Goal: Task Accomplishment & Management: Use online tool/utility

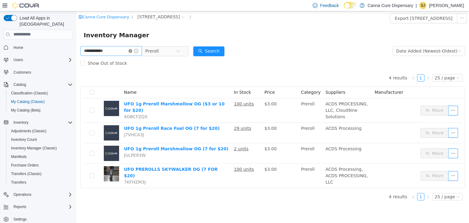
click at [132, 52] on icon "icon: close-circle" at bounding box center [131, 51] width 4 height 4
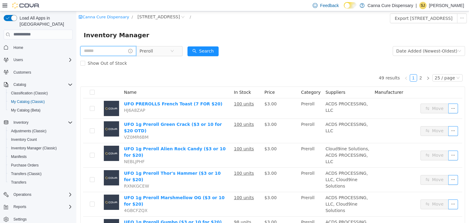
click at [111, 52] on input "text" at bounding box center [108, 51] width 56 height 10
type input "******"
click at [221, 52] on button "Search" at bounding box center [208, 51] width 31 height 10
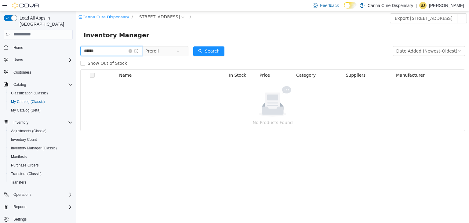
click at [105, 51] on input "******" at bounding box center [111, 51] width 62 height 10
click at [180, 52] on icon "icon: close-circle" at bounding box center [178, 51] width 4 height 4
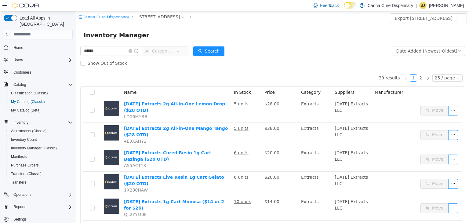
click at [164, 52] on span "All Categories" at bounding box center [159, 51] width 28 height 6
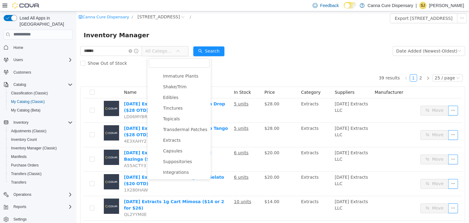
scroll to position [97, 0]
click at [194, 173] on span "Infused Pre-Roll" at bounding box center [186, 172] width 48 height 8
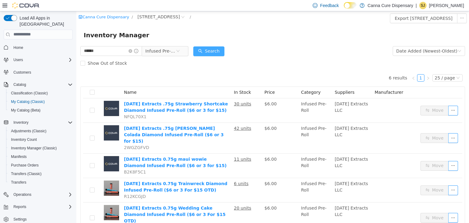
click at [205, 51] on button "Search" at bounding box center [208, 51] width 31 height 10
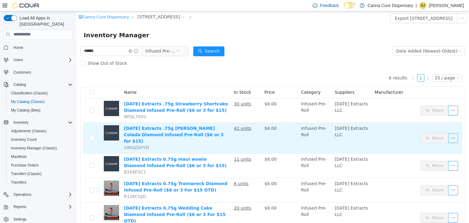
click at [451, 137] on button "button" at bounding box center [454, 138] width 10 height 10
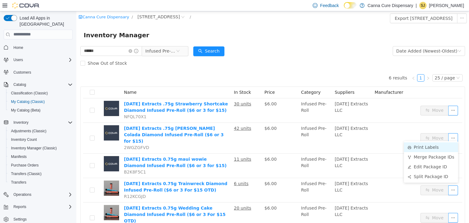
click at [426, 146] on li "Print Labels" at bounding box center [431, 147] width 54 height 10
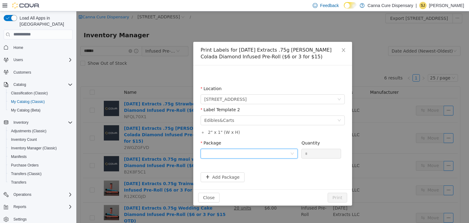
click at [227, 153] on div at bounding box center [247, 153] width 86 height 9
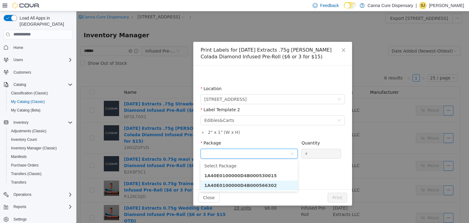
click at [244, 186] on strong "1A40E0100000D4B000566302" at bounding box center [240, 185] width 73 height 5
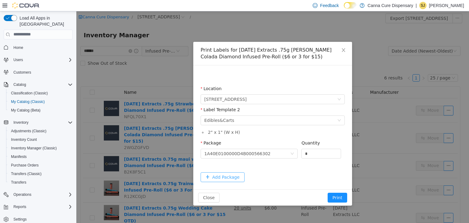
click at [235, 178] on button "Add Package" at bounding box center [223, 177] width 44 height 10
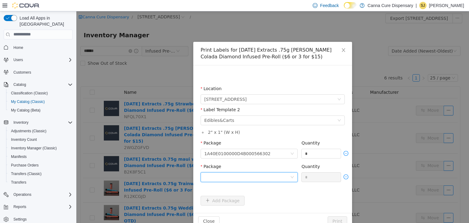
click at [235, 178] on div at bounding box center [247, 176] width 86 height 9
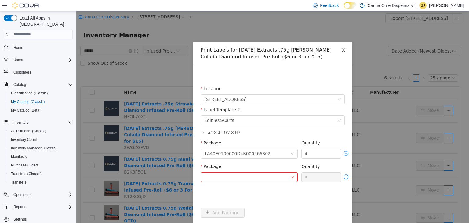
click at [342, 49] on icon "icon: close" at bounding box center [343, 49] width 5 height 5
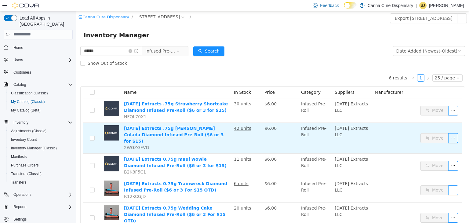
drag, startPoint x: 416, startPoint y: 131, endPoint x: 455, endPoint y: 128, distance: 39.2
click at [455, 128] on td "Move" at bounding box center [440, 138] width 44 height 31
click at [449, 136] on button "button" at bounding box center [454, 138] width 10 height 10
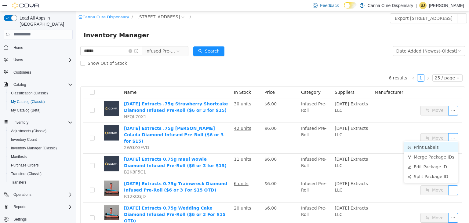
click at [437, 146] on li "Print Labels" at bounding box center [431, 147] width 54 height 10
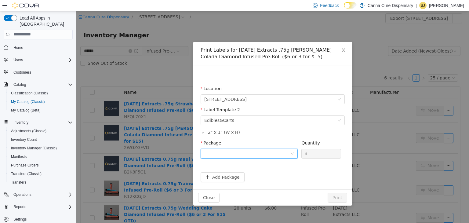
click at [214, 151] on div at bounding box center [247, 153] width 86 height 9
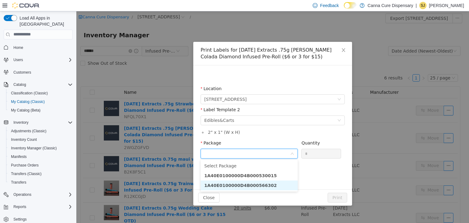
click at [238, 188] on strong "1A40E0100000D4B000566302" at bounding box center [240, 185] width 73 height 5
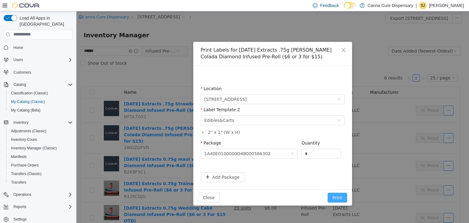
click at [342, 197] on button "Print" at bounding box center [338, 197] width 20 height 10
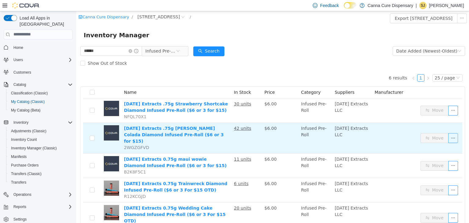
click at [449, 135] on button "button" at bounding box center [454, 138] width 10 height 10
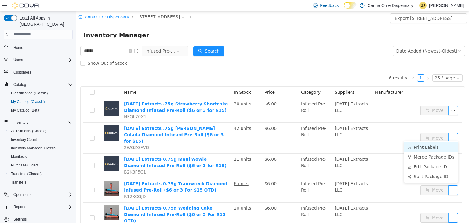
click at [442, 148] on li "Print Labels" at bounding box center [431, 147] width 54 height 10
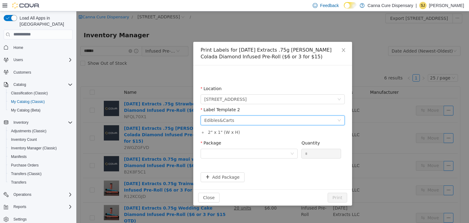
click at [342, 121] on div "Please select a label template Edibles&Carts" at bounding box center [273, 120] width 144 height 10
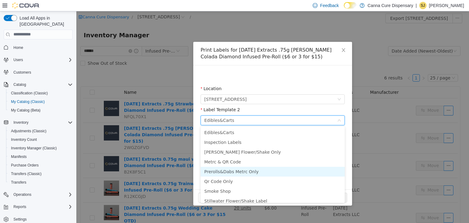
click at [266, 171] on li "Prerolls&Dabs Metrc Only" at bounding box center [273, 172] width 144 height 10
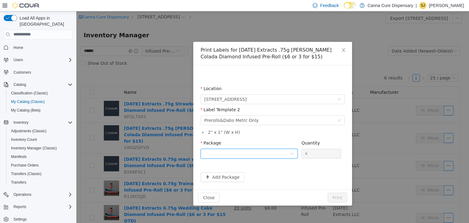
click at [221, 156] on div at bounding box center [247, 153] width 86 height 9
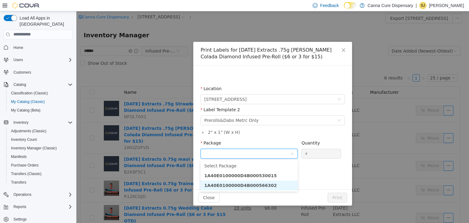
click at [240, 184] on strong "1A40E0100000D4B000566302" at bounding box center [240, 185] width 73 height 5
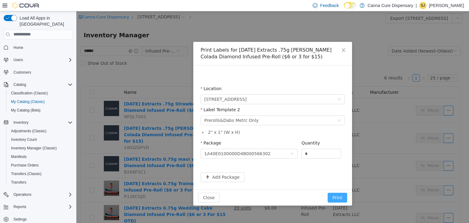
click at [340, 194] on button "Print" at bounding box center [338, 197] width 20 height 10
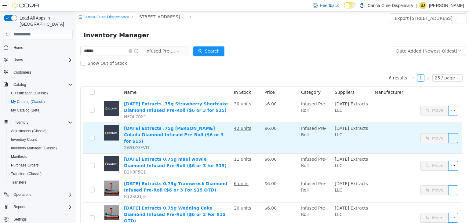
click at [454, 131] on td "Move" at bounding box center [440, 138] width 44 height 31
click at [450, 133] on button "button" at bounding box center [454, 138] width 10 height 10
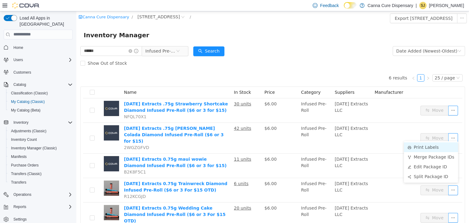
click at [435, 148] on li "Print Labels" at bounding box center [431, 147] width 54 height 10
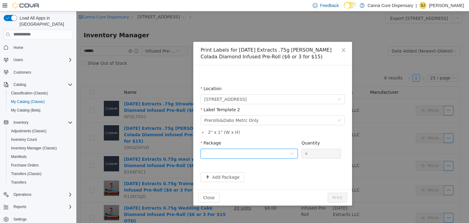
click at [250, 156] on div at bounding box center [247, 153] width 86 height 9
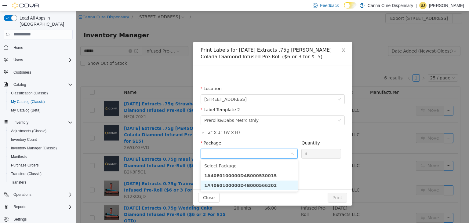
click at [253, 185] on strong "1A40E0100000D4B000566302" at bounding box center [240, 185] width 73 height 5
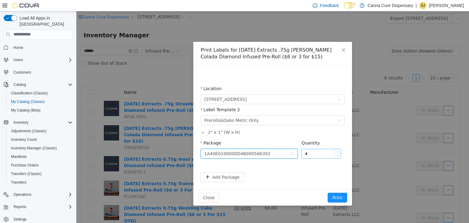
click at [320, 156] on input "*" at bounding box center [321, 153] width 39 height 9
type input "**"
click at [345, 196] on button "Print" at bounding box center [338, 197] width 20 height 10
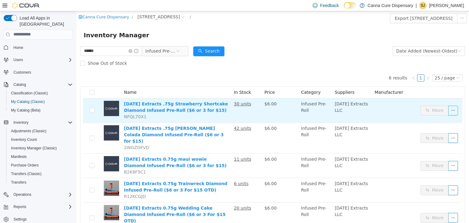
click at [449, 112] on button "button" at bounding box center [454, 110] width 10 height 10
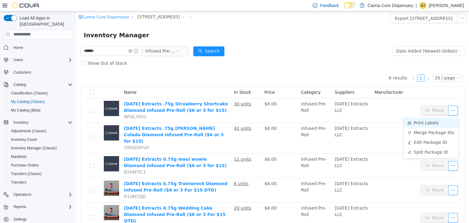
drag, startPoint x: 437, startPoint y: 126, endPoint x: 441, endPoint y: 121, distance: 6.1
click at [441, 121] on li "Print Labels" at bounding box center [431, 123] width 54 height 10
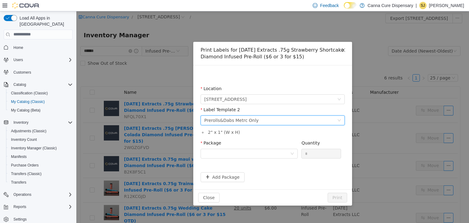
click at [340, 120] on icon "icon: down" at bounding box center [340, 120] width 4 height 4
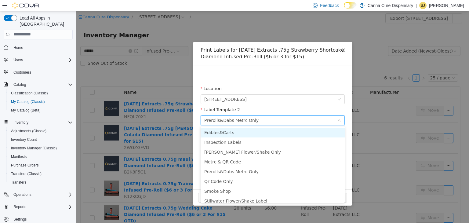
click at [274, 133] on li "Edibles&Carts" at bounding box center [273, 132] width 144 height 10
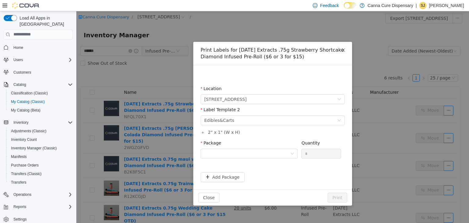
click at [274, 133] on li "2 " x 1 " (W x H)" at bounding box center [276, 132] width 138 height 6
click at [218, 154] on div at bounding box center [247, 153] width 86 height 9
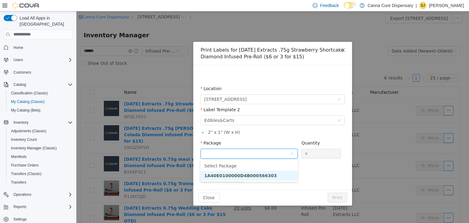
click at [218, 175] on strong "1A40E0100000D4B000566303" at bounding box center [240, 175] width 73 height 5
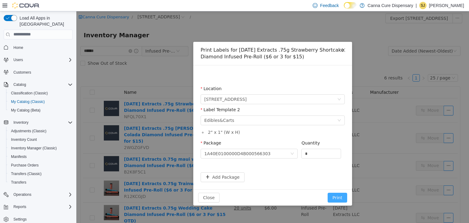
click at [341, 196] on button "Print" at bounding box center [338, 197] width 20 height 10
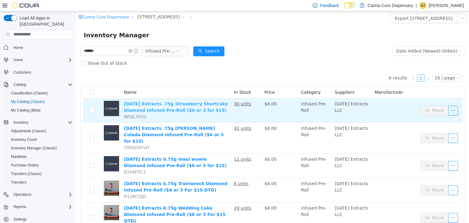
click at [193, 105] on link "Sunday Extracts .75g Strawberry Shortcake Diamond Infused Pre-Roll ($6 or 3 for…" at bounding box center [176, 106] width 104 height 11
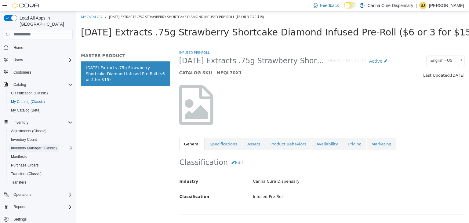
click at [36, 146] on span "Inventory Manager (Classic)" at bounding box center [34, 148] width 46 height 5
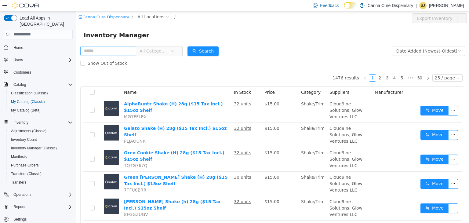
click at [97, 53] on input "text" at bounding box center [108, 51] width 56 height 10
type input "******"
click at [174, 50] on icon "icon: down" at bounding box center [172, 51] width 4 height 4
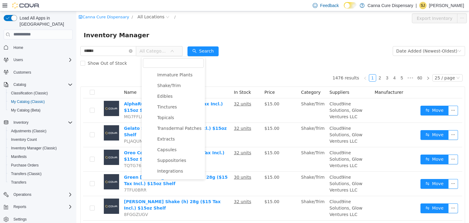
scroll to position [73, 0]
click at [183, 155] on span "Suppositories" at bounding box center [180, 150] width 48 height 8
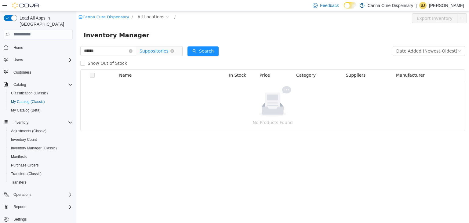
click at [178, 53] on span "Suppositories" at bounding box center [157, 51] width 42 height 10
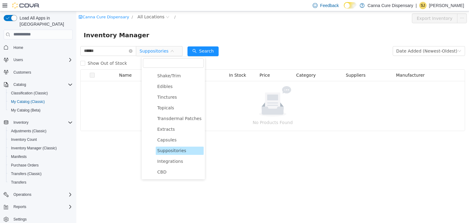
scroll to position [26, 0]
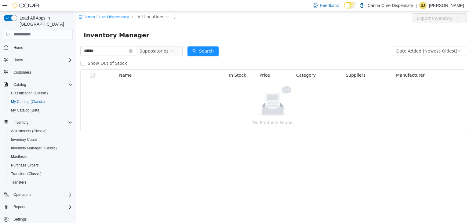
drag, startPoint x: 206, startPoint y: 90, endPoint x: 199, endPoint y: 98, distance: 10.8
click at [199, 98] on div at bounding box center [273, 101] width 370 height 31
click at [174, 51] on icon "icon: close-circle" at bounding box center [172, 51] width 4 height 4
click at [174, 51] on icon "icon: down" at bounding box center [172, 50] width 3 height 2
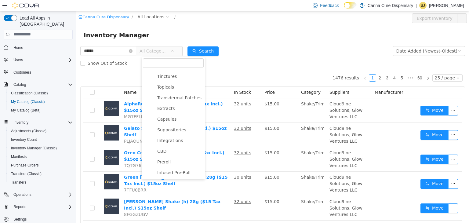
scroll to position [97, 0]
click at [177, 173] on span "Infused Pre-Roll" at bounding box center [173, 172] width 33 height 5
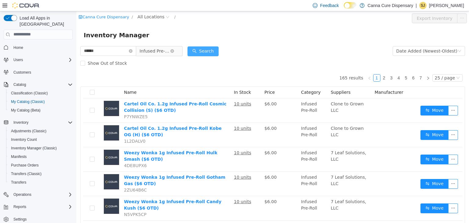
click at [214, 50] on button "Search" at bounding box center [203, 51] width 31 height 10
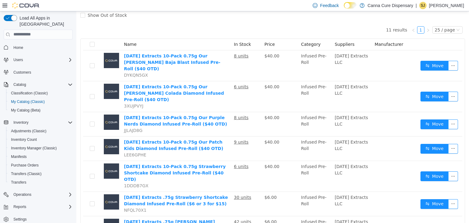
scroll to position [94, 0]
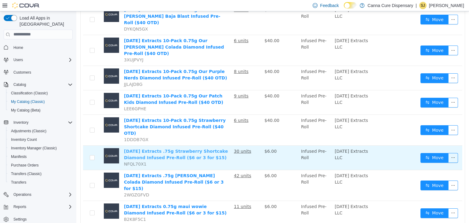
click at [218, 148] on link "[DATE] Extracts .75g Strawberry Shortcake Diamond Infused Pre-Roll ($6 or 3 for…" at bounding box center [176, 153] width 104 height 11
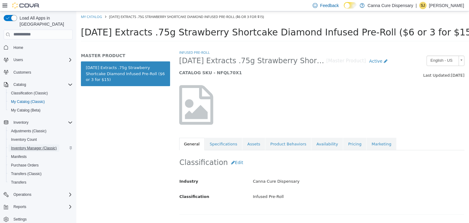
click at [35, 146] on span "Inventory Manager (Classic)" at bounding box center [34, 148] width 46 height 5
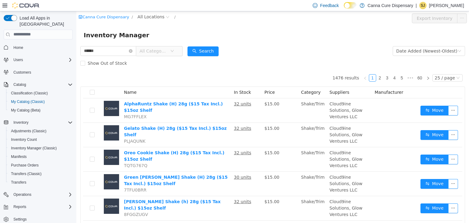
type input "******"
click at [178, 53] on span "All Categories" at bounding box center [157, 51] width 42 height 10
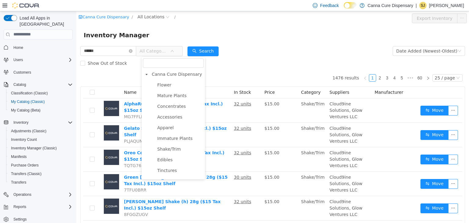
scroll to position [97, 0]
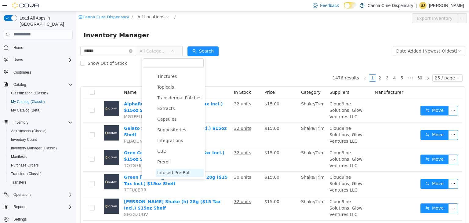
click at [177, 173] on span "Infused Pre-Roll" at bounding box center [173, 172] width 33 height 5
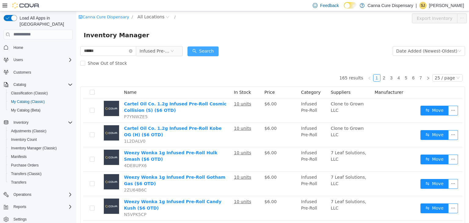
click at [214, 49] on button "Search" at bounding box center [203, 51] width 31 height 10
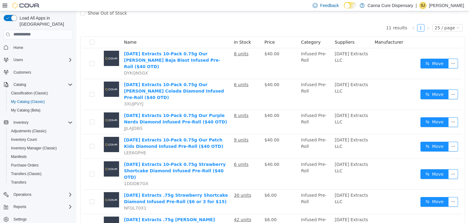
scroll to position [51, 0]
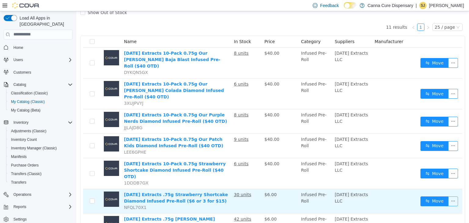
click at [451, 196] on button "button" at bounding box center [454, 201] width 10 height 10
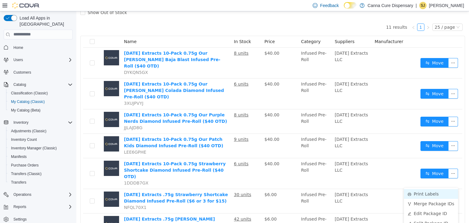
click at [417, 193] on li "Print Labels" at bounding box center [431, 194] width 54 height 10
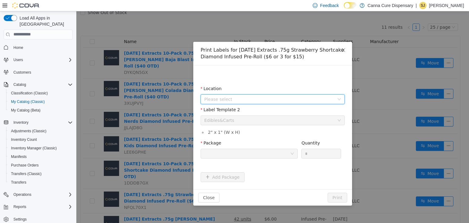
click at [307, 100] on span "Please select" at bounding box center [269, 99] width 130 height 6
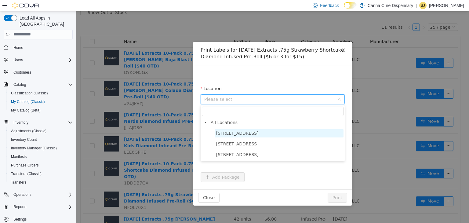
click at [277, 133] on span "[STREET_ADDRESS]" at bounding box center [279, 133] width 129 height 8
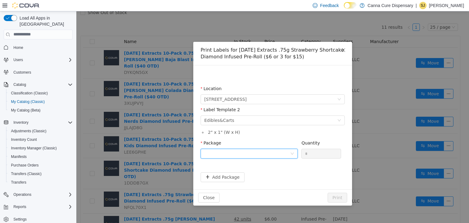
click at [267, 155] on div at bounding box center [247, 153] width 86 height 9
click at [253, 177] on strong "1A40E0100000D4B000566303" at bounding box center [240, 175] width 73 height 5
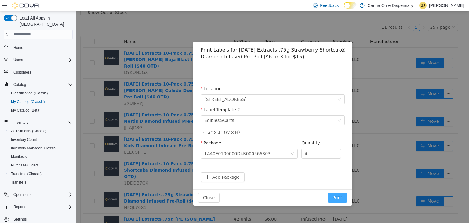
click at [336, 199] on button "Print" at bounding box center [338, 197] width 20 height 10
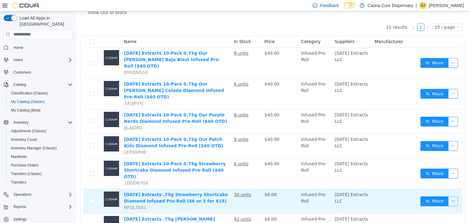
click at [449, 196] on button "button" at bounding box center [454, 201] width 10 height 10
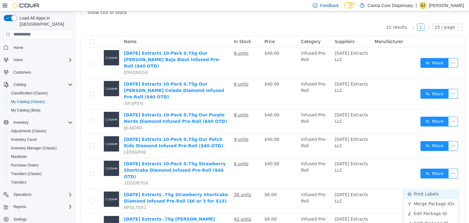
click at [422, 192] on li "Print Labels" at bounding box center [431, 194] width 54 height 10
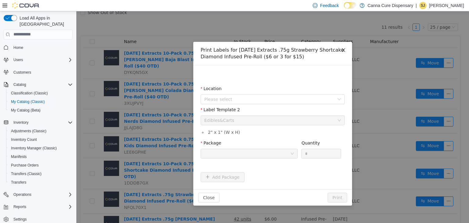
click at [343, 53] on span "Close" at bounding box center [343, 50] width 17 height 17
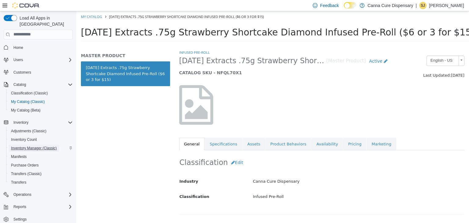
click at [35, 146] on span "Inventory Manager (Classic)" at bounding box center [34, 148] width 46 height 5
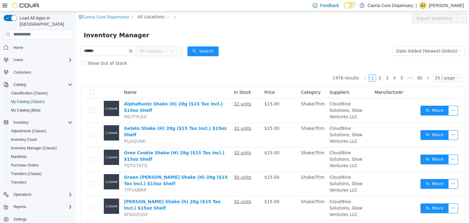
type input "******"
click at [178, 50] on span "All Categories" at bounding box center [157, 51] width 42 height 10
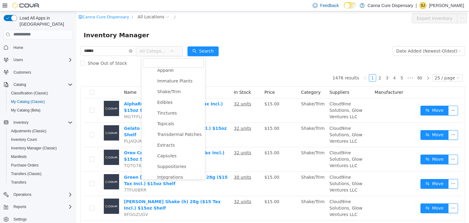
scroll to position [97, 0]
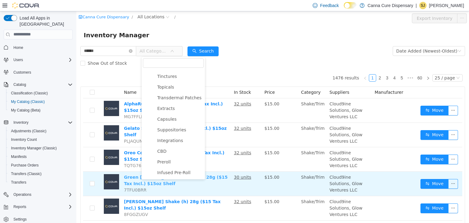
click at [203, 174] on link "Green [PERSON_NAME] Shake (H) 28g ($15 Tax Incl.) $15oz Shelf" at bounding box center [176, 179] width 104 height 11
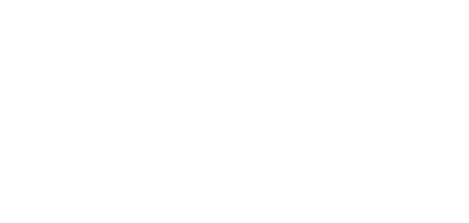
click at [204, 2] on html at bounding box center [234, 1] width 469 height 2
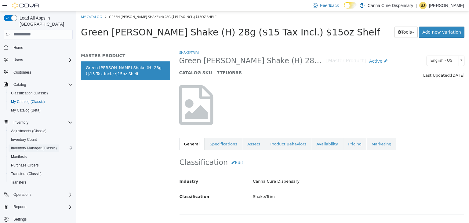
click at [24, 146] on span "Inventory Manager (Classic)" at bounding box center [34, 148] width 46 height 5
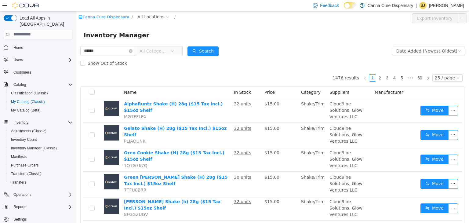
type input "******"
click at [174, 52] on icon "icon: down" at bounding box center [172, 51] width 4 height 4
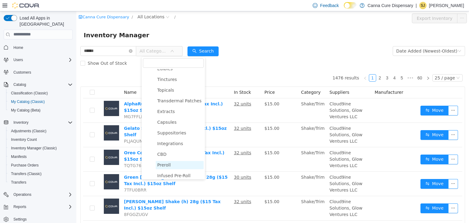
scroll to position [97, 0]
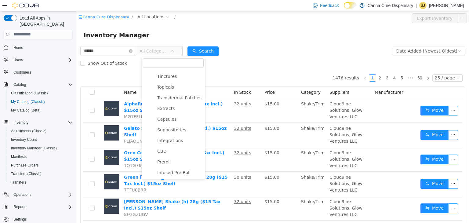
click at [174, 177] on li "Infused Pre-Roll" at bounding box center [175, 172] width 55 height 8
click at [175, 172] on span "Infused Pre-Roll" at bounding box center [173, 172] width 33 height 5
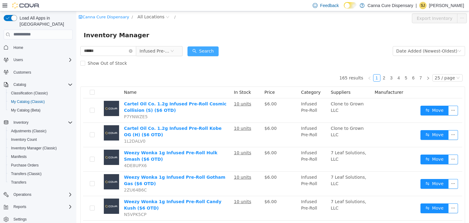
click at [207, 52] on button "Search" at bounding box center [203, 51] width 31 height 10
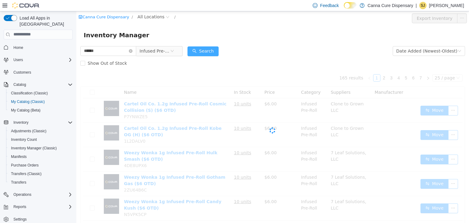
click at [207, 52] on button "Search" at bounding box center [203, 51] width 31 height 10
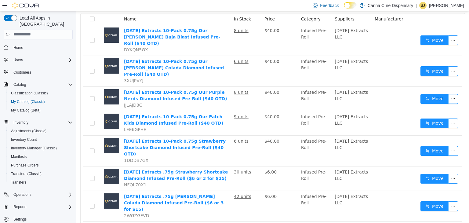
scroll to position [75, 0]
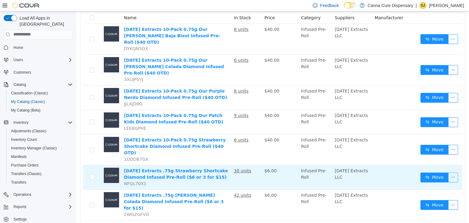
click at [449, 172] on button "button" at bounding box center [454, 177] width 10 height 10
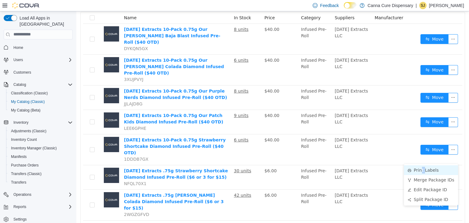
click at [423, 170] on li "Print Labels" at bounding box center [431, 170] width 54 height 10
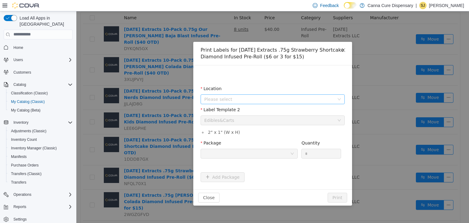
click at [255, 100] on span "Please select" at bounding box center [269, 99] width 130 height 6
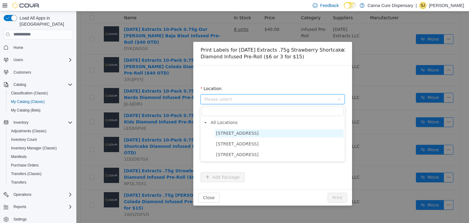
click at [215, 135] on span "[STREET_ADDRESS]" at bounding box center [279, 133] width 129 height 8
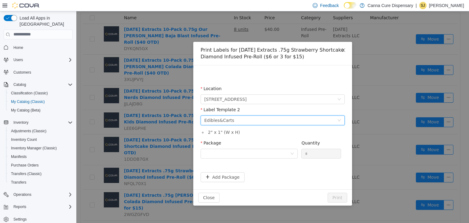
click at [341, 122] on div "Please select a label template Edibles&Carts" at bounding box center [273, 120] width 144 height 10
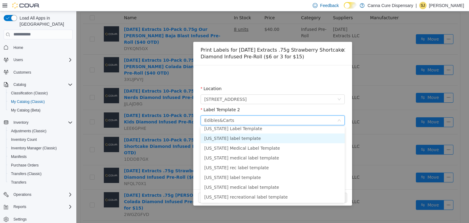
scroll to position [111, 0]
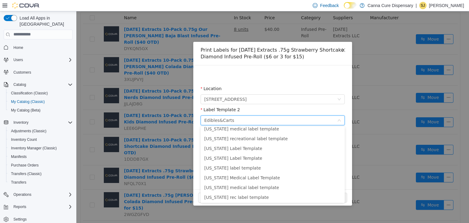
drag, startPoint x: 338, startPoint y: 168, endPoint x: 353, endPoint y: 146, distance: 26.9
click at [353, 146] on body "Canna Cure Dispensary / All Locations / Export Inventory Inventory Manager ****…" at bounding box center [270, 42] width 388 height 212
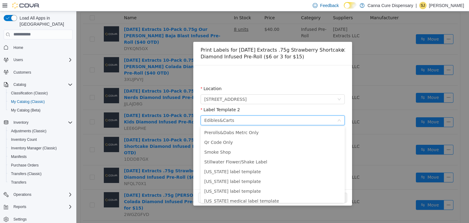
scroll to position [0, 0]
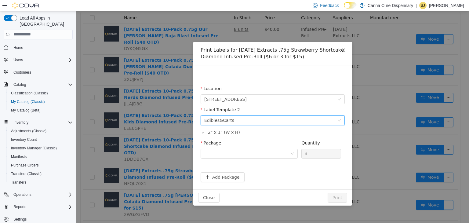
click at [266, 118] on div "Please select a label template Edibles&Carts" at bounding box center [270, 119] width 133 height 9
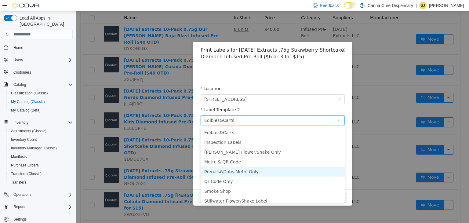
click at [254, 172] on li "Prerolls&Dabs Metrc Only" at bounding box center [273, 172] width 144 height 10
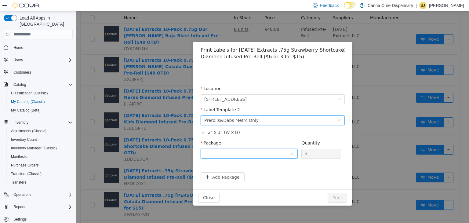
click at [251, 153] on div at bounding box center [247, 153] width 86 height 9
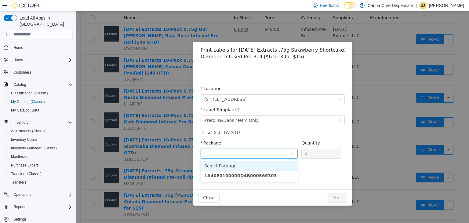
click at [251, 153] on input "Package" at bounding box center [247, 153] width 86 height 9
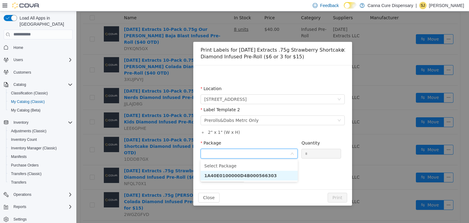
click at [250, 177] on strong "1A40E0100000D4B000566303" at bounding box center [240, 175] width 73 height 5
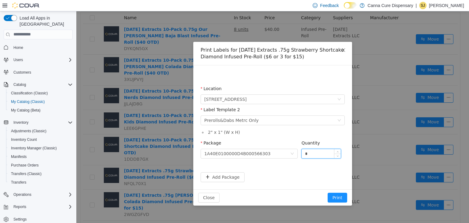
click at [316, 153] on input "*" at bounding box center [321, 153] width 39 height 9
type input "**"
click at [328, 192] on button "Print" at bounding box center [338, 197] width 20 height 10
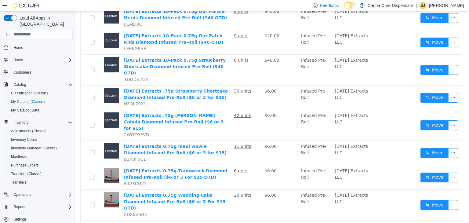
scroll to position [161, 0]
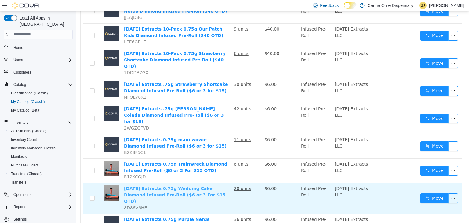
click at [196, 186] on link "[DATE] Extracts 0.75g Wedding Cake Diamond Infused Pre-Roll ($6 or 3 For $15 OT…" at bounding box center [175, 195] width 102 height 18
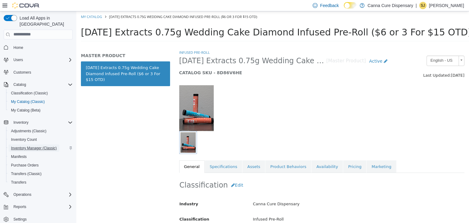
click at [30, 146] on span "Inventory Manager (Classic)" at bounding box center [34, 148] width 46 height 5
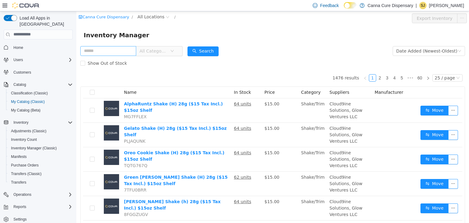
click at [90, 53] on input "text" at bounding box center [108, 51] width 56 height 10
type input "******"
click at [157, 53] on span "All Categories" at bounding box center [154, 51] width 28 height 6
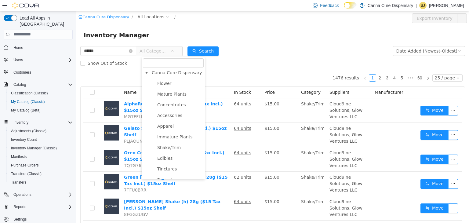
scroll to position [97, 0]
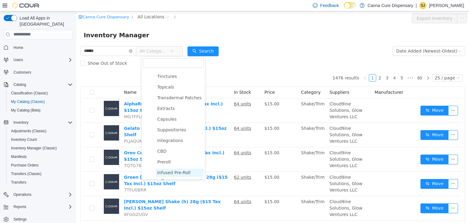
click at [174, 174] on span "Infused Pre-Roll" at bounding box center [173, 172] width 33 height 5
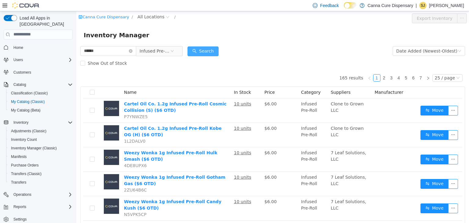
click at [205, 49] on button "Search" at bounding box center [203, 51] width 31 height 10
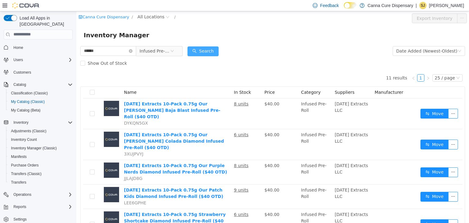
scroll to position [161, 0]
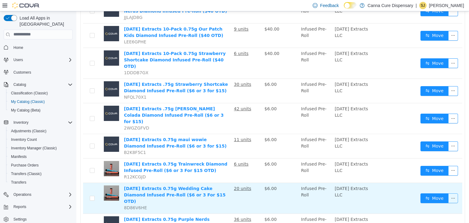
click at [449, 193] on button "button" at bounding box center [454, 198] width 10 height 10
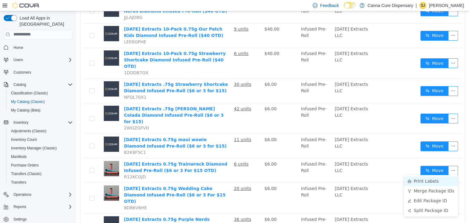
click at [422, 183] on li "Print Labels" at bounding box center [431, 181] width 54 height 10
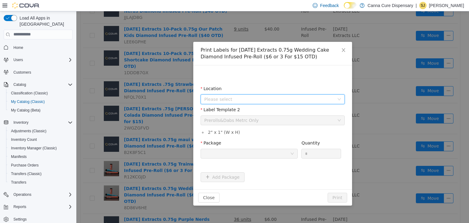
click at [211, 97] on span "Please select" at bounding box center [269, 99] width 130 height 6
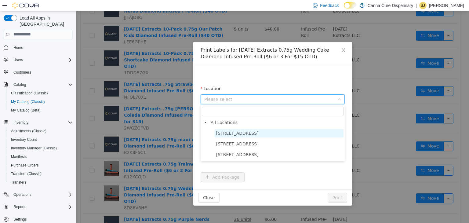
click at [242, 134] on span "[STREET_ADDRESS]" at bounding box center [237, 132] width 42 height 5
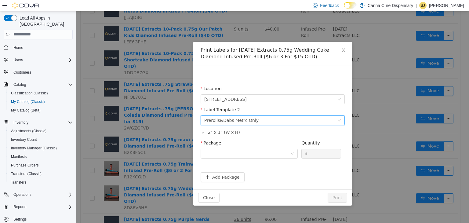
click at [339, 122] on icon "icon: down" at bounding box center [340, 120] width 4 height 4
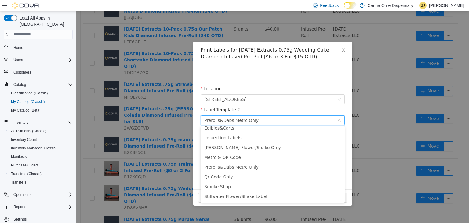
scroll to position [0, 0]
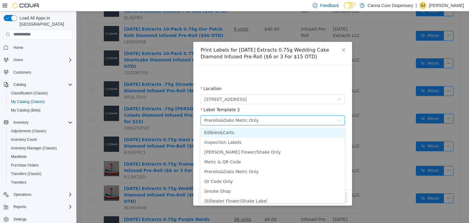
click at [216, 134] on li "Edibles&Carts" at bounding box center [273, 132] width 144 height 10
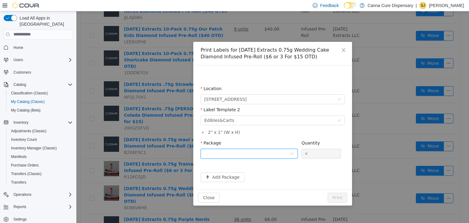
click at [247, 153] on div at bounding box center [247, 153] width 86 height 9
click at [229, 177] on strong "1A40E0100000D4B000566300" at bounding box center [240, 175] width 73 height 5
click at [335, 196] on button "Print" at bounding box center [338, 197] width 20 height 10
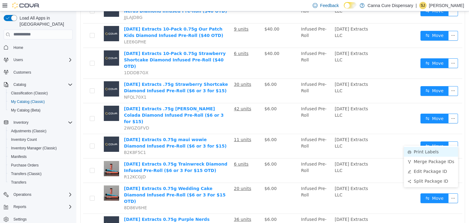
click at [423, 151] on li "Print Labels" at bounding box center [431, 152] width 54 height 10
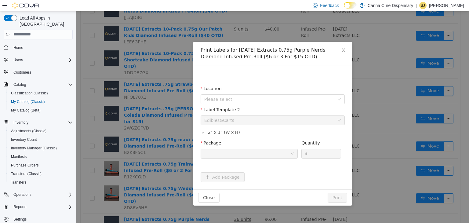
click at [275, 120] on div "Please select a label template Edibles&Carts" at bounding box center [270, 119] width 133 height 9
click at [319, 99] on span "Please select" at bounding box center [269, 99] width 130 height 6
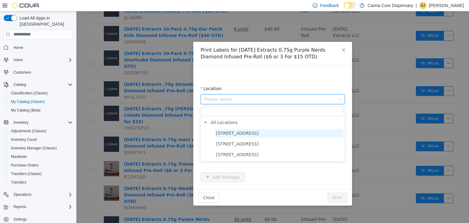
click at [253, 132] on span "[STREET_ADDRESS]" at bounding box center [279, 133] width 129 height 8
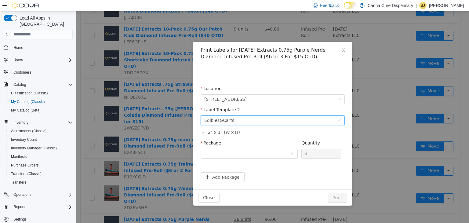
click at [338, 121] on icon "icon: down" at bounding box center [340, 120] width 4 height 4
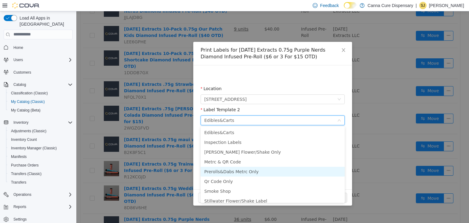
click at [235, 169] on li "Prerolls&Dabs Metrc Only" at bounding box center [273, 172] width 144 height 10
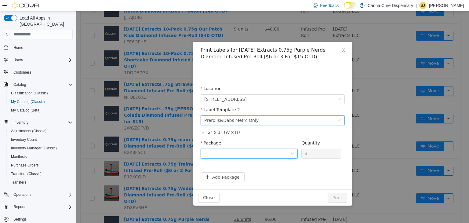
click at [217, 153] on div at bounding box center [247, 153] width 86 height 9
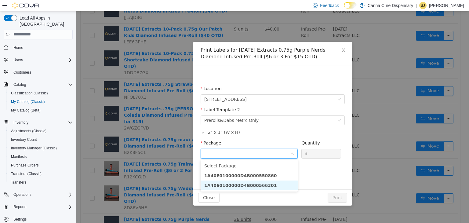
click at [247, 183] on strong "1A40E0100000D4B000566301" at bounding box center [240, 185] width 73 height 5
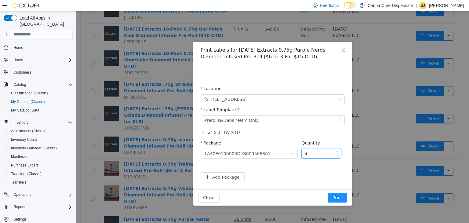
click at [312, 156] on input "*" at bounding box center [321, 153] width 39 height 9
type input "**"
click at [340, 195] on button "Print" at bounding box center [338, 197] width 20 height 10
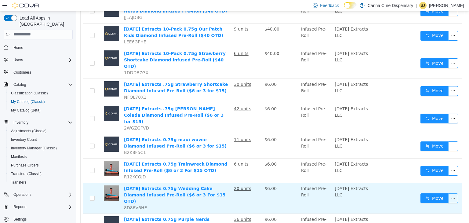
click at [449, 193] on button "button" at bounding box center [454, 198] width 10 height 10
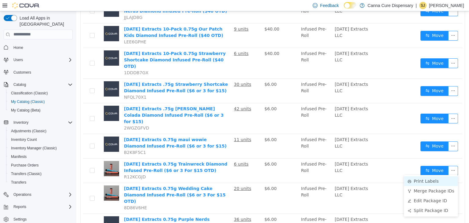
click at [419, 183] on li "Print Labels" at bounding box center [431, 181] width 54 height 10
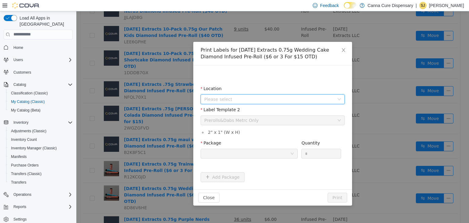
click at [280, 100] on span "Please select" at bounding box center [269, 99] width 130 height 6
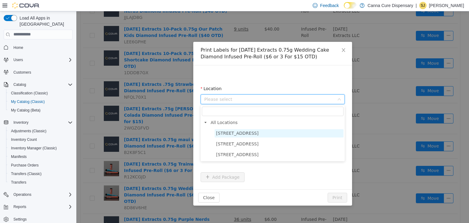
click at [284, 133] on span "[STREET_ADDRESS]" at bounding box center [279, 133] width 129 height 8
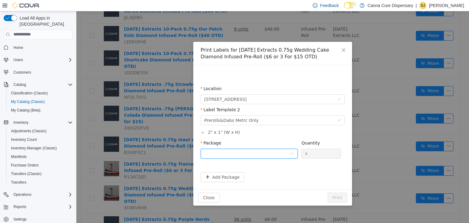
click at [240, 154] on div at bounding box center [247, 153] width 86 height 9
drag, startPoint x: 219, startPoint y: 176, endPoint x: 232, endPoint y: 170, distance: 14.6
click at [219, 176] on strong "1A40E0100000D4B000566300" at bounding box center [240, 175] width 73 height 5
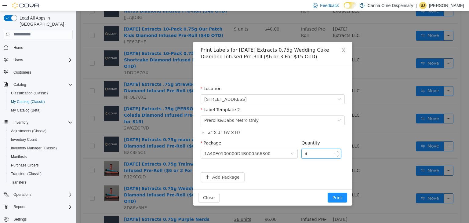
click at [314, 156] on input "*" at bounding box center [321, 153] width 39 height 9
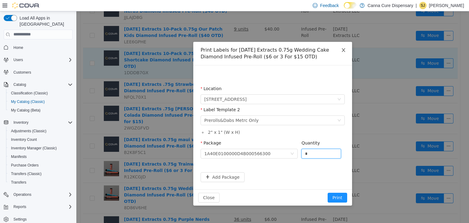
click at [342, 49] on icon "icon: close" at bounding box center [343, 49] width 5 height 5
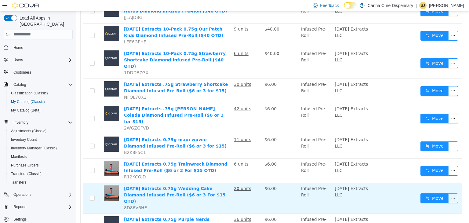
click at [449, 193] on button "button" at bounding box center [454, 198] width 10 height 10
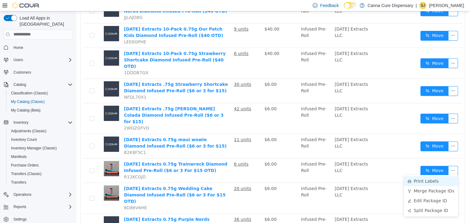
click at [441, 180] on li "Print Labels" at bounding box center [431, 181] width 54 height 10
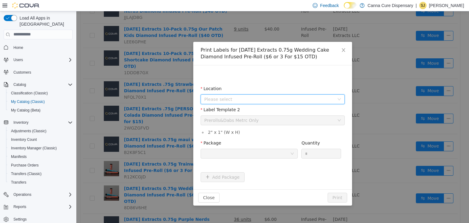
click at [249, 99] on span "Please select" at bounding box center [269, 99] width 130 height 6
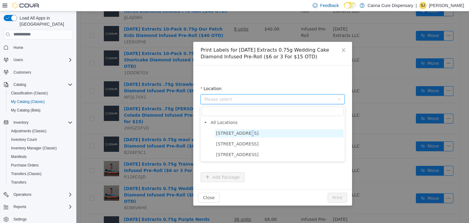
click at [242, 135] on span "[STREET_ADDRESS]" at bounding box center [237, 132] width 42 height 5
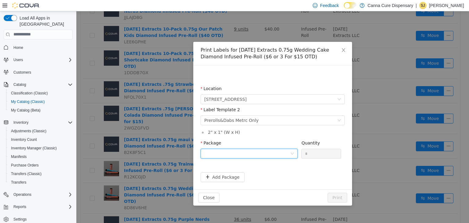
click at [252, 156] on div at bounding box center [247, 153] width 86 height 9
drag, startPoint x: 235, startPoint y: 175, endPoint x: 262, endPoint y: 162, distance: 29.2
click at [235, 175] on strong "1A40E0100000D4B000566300" at bounding box center [240, 175] width 73 height 5
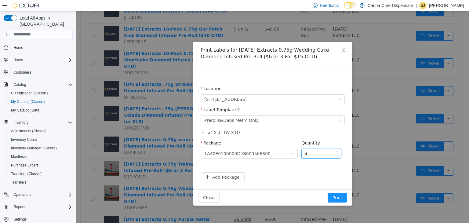
click at [323, 156] on input "*" at bounding box center [321, 153] width 39 height 9
type input "**"
click at [335, 195] on button "Print" at bounding box center [338, 197] width 20 height 10
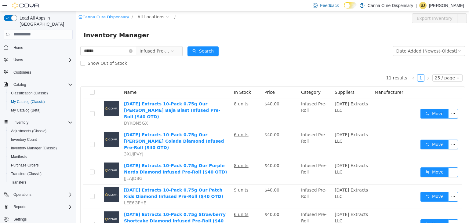
click at [183, 51] on span "Infused Pre-Roll" at bounding box center [159, 51] width 46 height 10
click at [177, 53] on span "Infused Pre-Roll" at bounding box center [157, 51] width 42 height 10
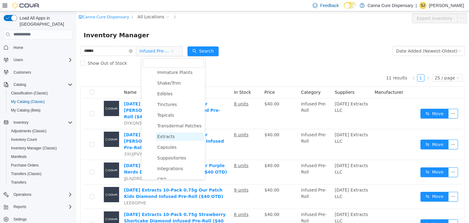
click at [166, 136] on span "Extracts" at bounding box center [165, 136] width 17 height 5
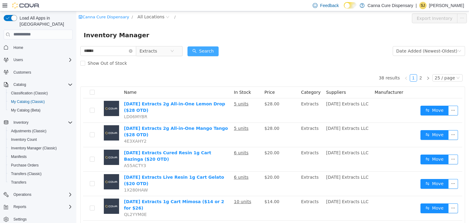
click at [205, 53] on button "Search" at bounding box center [203, 51] width 31 height 10
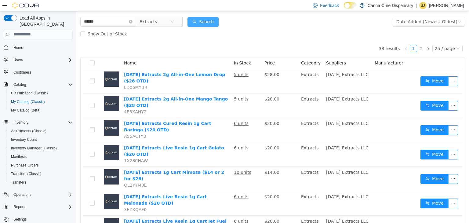
scroll to position [31, 0]
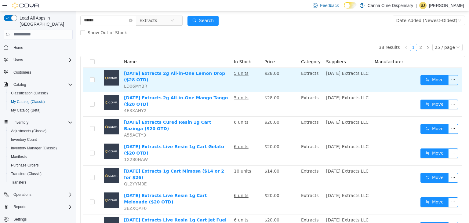
click at [449, 78] on button "button" at bounding box center [454, 80] width 10 height 10
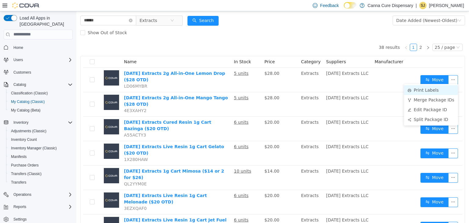
click at [427, 90] on li "Print Labels" at bounding box center [431, 90] width 54 height 10
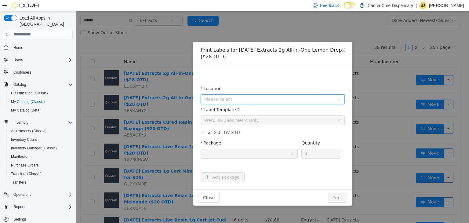
click at [222, 99] on span "Please select" at bounding box center [269, 99] width 130 height 6
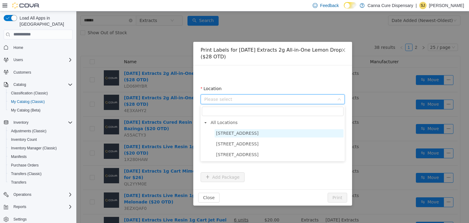
click at [227, 133] on span "[STREET_ADDRESS]" at bounding box center [237, 132] width 42 height 5
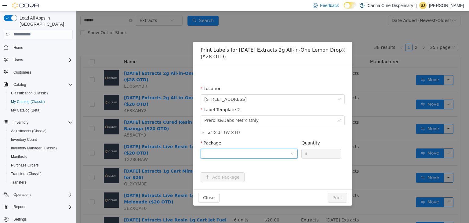
click at [215, 151] on div at bounding box center [247, 153] width 86 height 9
click at [219, 175] on strong "1A40E0100000D4B000566299" at bounding box center [240, 175] width 73 height 5
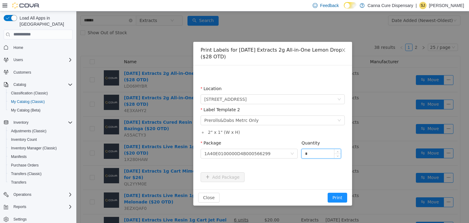
click at [311, 153] on input "*" at bounding box center [321, 153] width 39 height 9
click at [339, 152] on icon "icon: up" at bounding box center [338, 152] width 2 height 2
type input "*"
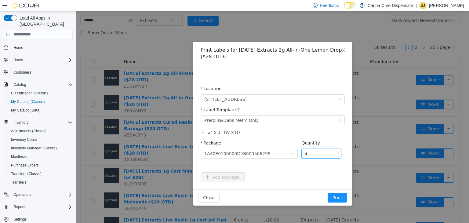
click at [339, 152] on icon "icon: up" at bounding box center [338, 152] width 2 height 2
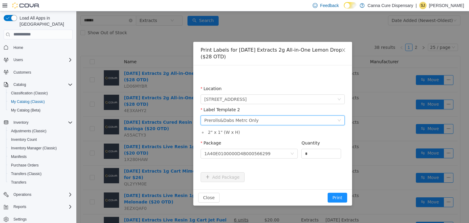
click at [326, 120] on div "Please select a label template Prerolls&Dabs Metrc Only" at bounding box center [270, 119] width 133 height 9
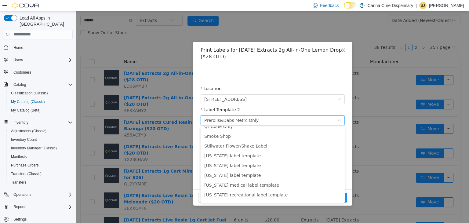
scroll to position [0, 0]
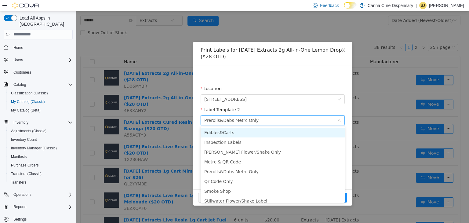
click at [298, 129] on li "Edibles&Carts" at bounding box center [273, 132] width 144 height 10
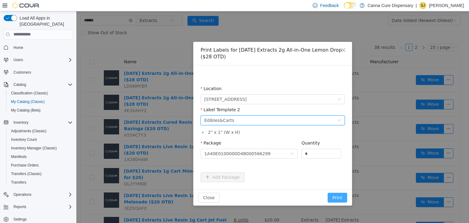
click at [341, 195] on button "Print" at bounding box center [338, 197] width 20 height 10
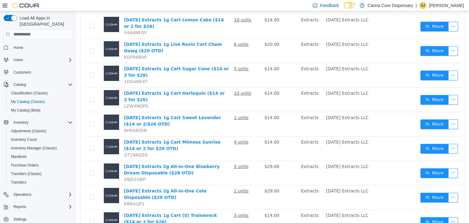
scroll to position [306, 0]
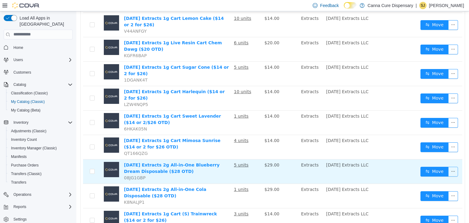
click at [452, 167] on button "button" at bounding box center [454, 172] width 10 height 10
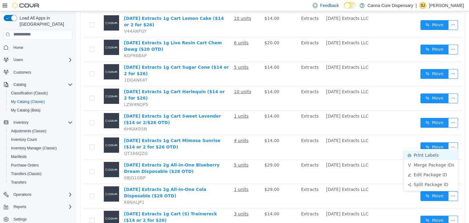
click at [440, 156] on li "Print Labels" at bounding box center [431, 155] width 54 height 10
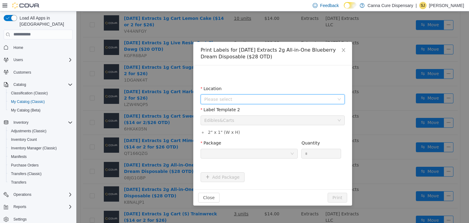
click at [215, 100] on span "Please select" at bounding box center [269, 99] width 130 height 6
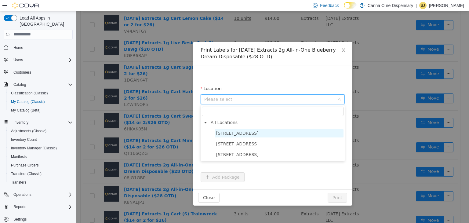
click at [226, 129] on span "[STREET_ADDRESS]" at bounding box center [279, 133] width 129 height 8
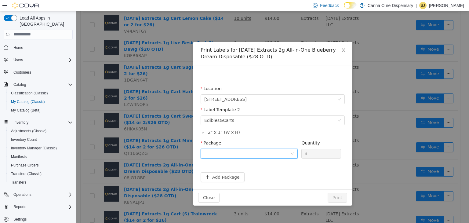
click at [217, 154] on div at bounding box center [247, 153] width 86 height 9
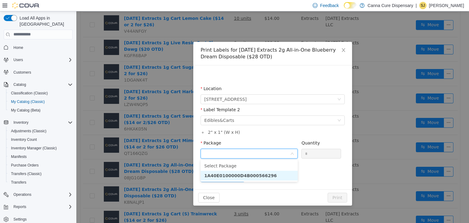
click at [218, 175] on strong "1A40E0100000D4B000566296" at bounding box center [240, 175] width 73 height 5
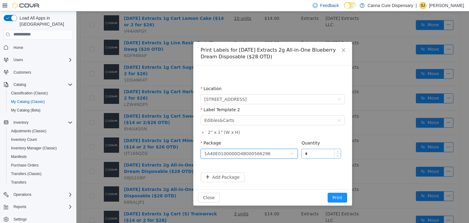
click at [317, 154] on input "*" at bounding box center [321, 153] width 39 height 9
click at [337, 152] on icon "icon: up" at bounding box center [338, 151] width 2 height 1
type input "*"
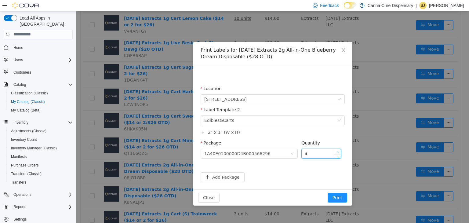
click at [337, 152] on icon "icon: up" at bounding box center [338, 151] width 2 height 1
click at [337, 197] on button "Print" at bounding box center [338, 197] width 20 height 10
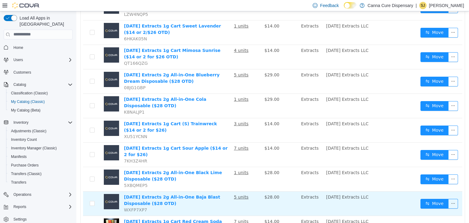
scroll to position [397, 0]
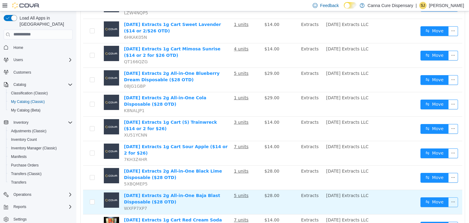
click at [449, 197] on button "button" at bounding box center [454, 202] width 10 height 10
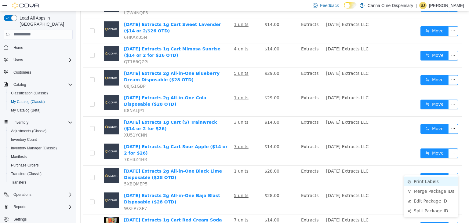
click at [416, 181] on li "Print Labels" at bounding box center [431, 181] width 54 height 10
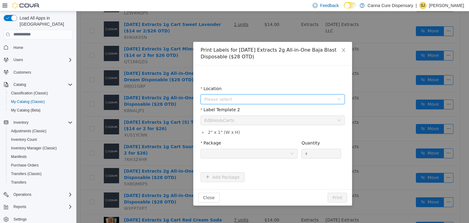
click at [255, 100] on span "Please select" at bounding box center [269, 99] width 130 height 6
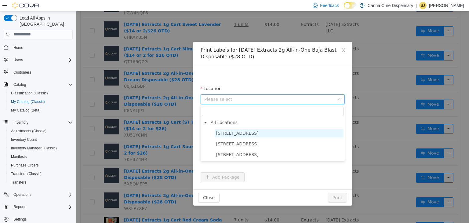
click at [240, 130] on span "[STREET_ADDRESS]" at bounding box center [237, 132] width 42 height 5
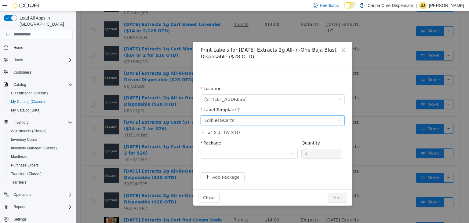
click at [242, 123] on div "Please select a label template Edibles&Carts" at bounding box center [270, 119] width 133 height 9
click at [340, 108] on div "Label Template 2" at bounding box center [273, 110] width 144 height 9
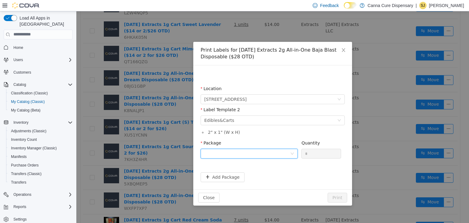
click at [249, 156] on div at bounding box center [247, 153] width 86 height 9
click at [236, 175] on strong "1A40E0100000D4B000566297" at bounding box center [240, 175] width 73 height 5
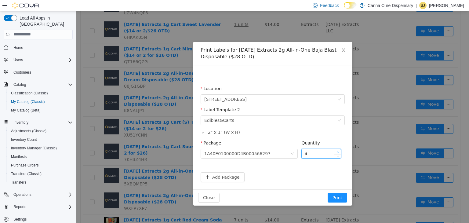
click at [338, 149] on span "Increase Value" at bounding box center [338, 151] width 6 height 5
click at [340, 150] on span "Increase Value" at bounding box center [338, 151] width 6 height 5
type input "*"
click at [340, 150] on span "Increase Value" at bounding box center [338, 151] width 6 height 5
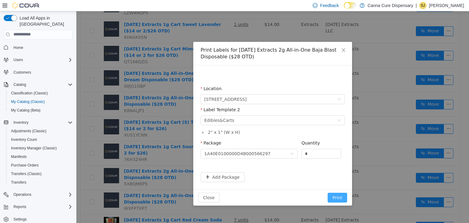
click at [333, 196] on button "Print" at bounding box center [338, 197] width 20 height 10
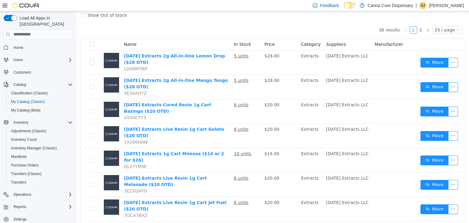
scroll to position [43, 0]
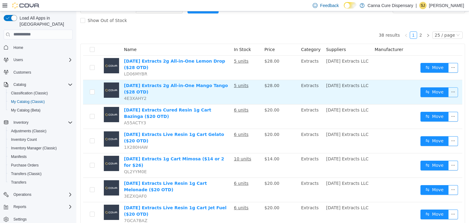
click at [449, 88] on button "button" at bounding box center [454, 92] width 10 height 10
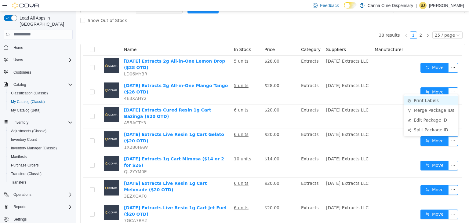
click at [438, 102] on li "Print Labels" at bounding box center [431, 100] width 54 height 10
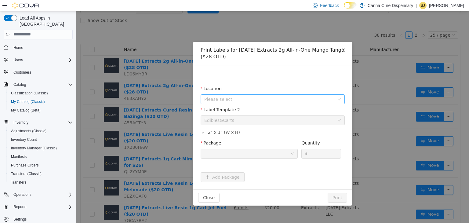
click at [240, 100] on span "Please select" at bounding box center [269, 99] width 130 height 6
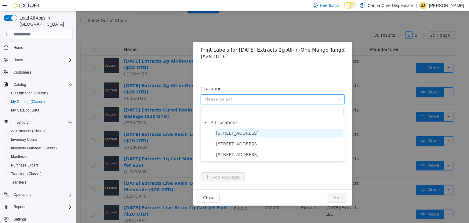
click at [228, 132] on span "[STREET_ADDRESS]" at bounding box center [237, 132] width 42 height 5
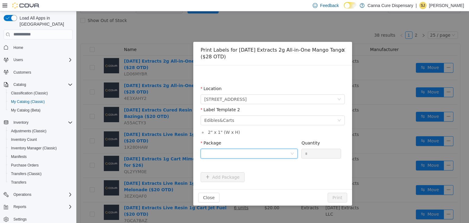
click at [238, 153] on div at bounding box center [247, 153] width 86 height 9
drag, startPoint x: 223, startPoint y: 174, endPoint x: 240, endPoint y: 160, distance: 21.1
click at [223, 174] on strong "1A40E0100000D4B000566298" at bounding box center [240, 175] width 73 height 5
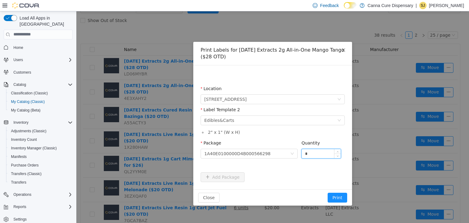
click at [313, 154] on input "*" at bounding box center [321, 153] width 39 height 9
click at [338, 152] on icon "icon: up" at bounding box center [338, 152] width 2 height 2
click at [339, 152] on icon "icon: up" at bounding box center [338, 152] width 2 height 2
type input "*"
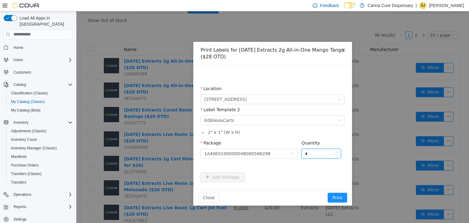
click at [339, 152] on icon "icon: up" at bounding box center [338, 152] width 2 height 2
click at [340, 197] on button "Print" at bounding box center [338, 197] width 20 height 10
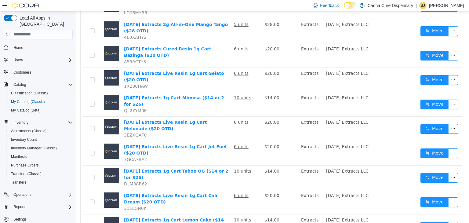
scroll to position [0, 0]
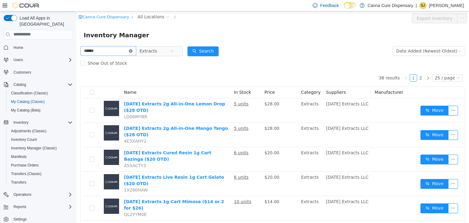
click at [133, 51] on icon "icon: close-circle" at bounding box center [131, 51] width 4 height 4
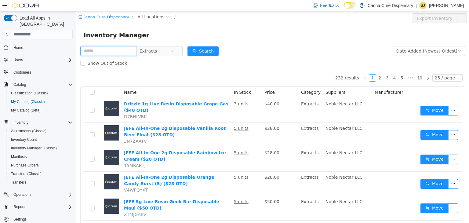
click at [130, 50] on input "text" at bounding box center [108, 51] width 56 height 10
type input "**********"
click at [169, 49] on span "Extracts" at bounding box center [155, 50] width 31 height 9
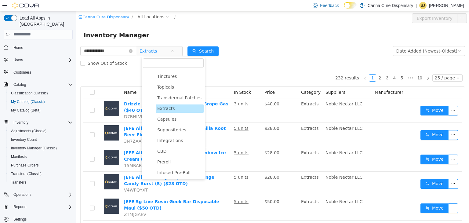
scroll to position [97, 0]
click at [170, 176] on span "Infused Pre-Roll" at bounding box center [180, 172] width 48 height 8
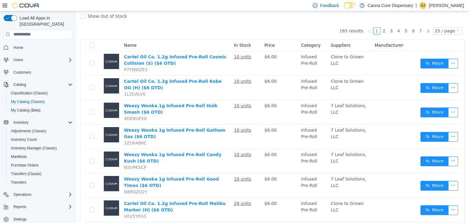
scroll to position [48, 0]
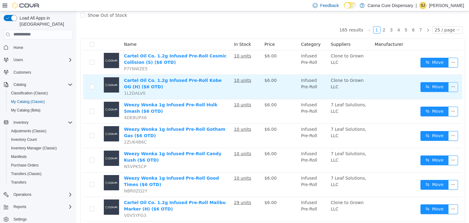
click at [449, 82] on button "button" at bounding box center [454, 87] width 10 height 10
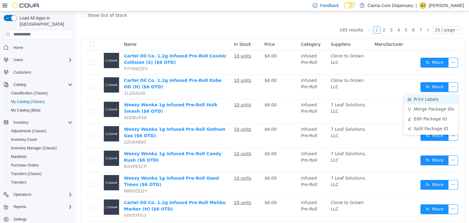
click at [422, 101] on li "Print Labels" at bounding box center [431, 99] width 54 height 10
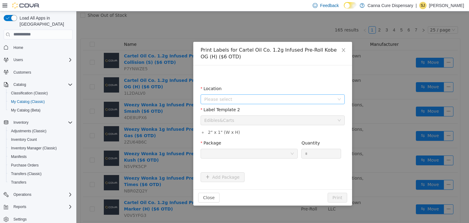
click at [291, 97] on span "Please select" at bounding box center [269, 99] width 130 height 6
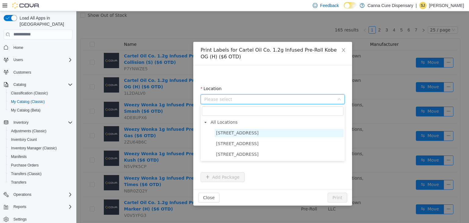
click at [260, 135] on span "[STREET_ADDRESS]" at bounding box center [279, 133] width 129 height 8
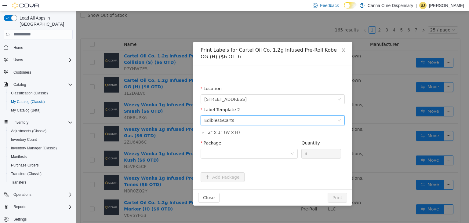
click at [247, 123] on div "Please select a label template Edibles&Carts" at bounding box center [270, 119] width 133 height 9
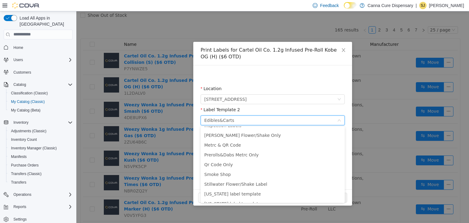
scroll to position [0, 0]
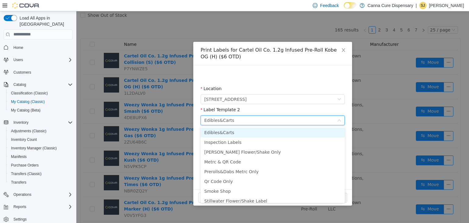
click at [236, 134] on li "Edibles&Carts" at bounding box center [273, 132] width 144 height 10
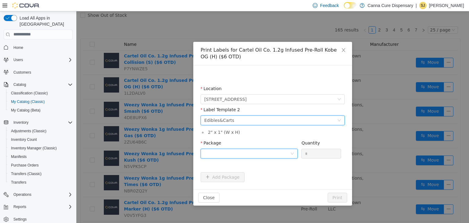
click at [242, 153] on div at bounding box center [247, 153] width 86 height 9
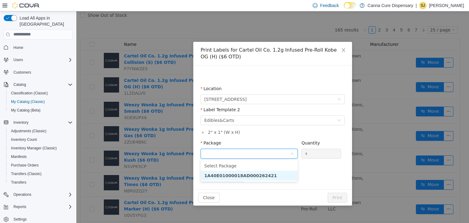
click at [236, 176] on strong "1A40E01000018AD000262421" at bounding box center [240, 175] width 73 height 5
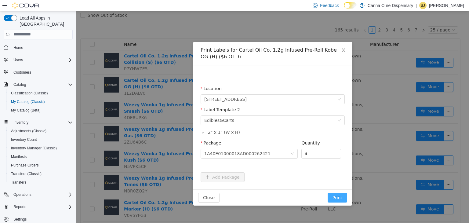
click at [341, 198] on button "Print" at bounding box center [338, 197] width 20 height 10
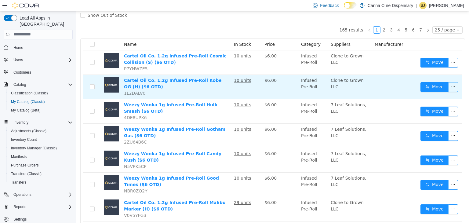
click at [449, 84] on button "button" at bounding box center [454, 87] width 10 height 10
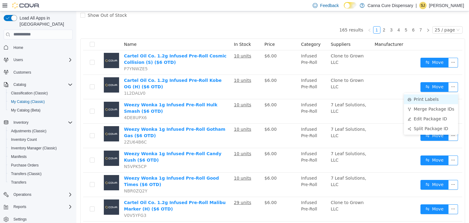
click at [427, 97] on li "Print Labels" at bounding box center [431, 99] width 54 height 10
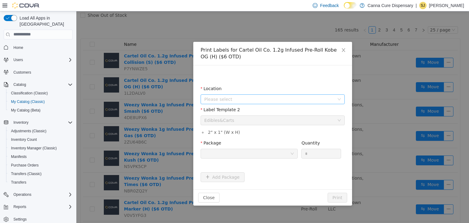
click at [339, 99] on icon "icon: down" at bounding box center [340, 99] width 4 height 4
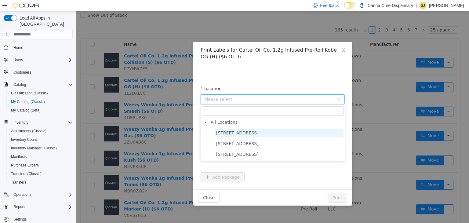
click at [260, 131] on span "[STREET_ADDRESS]" at bounding box center [279, 133] width 129 height 8
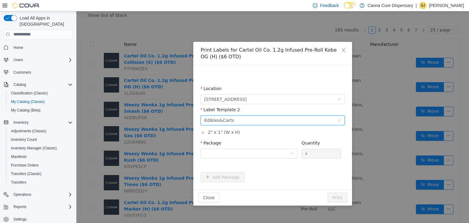
click at [275, 119] on div "Please select a label template Edibles&Carts" at bounding box center [270, 119] width 133 height 9
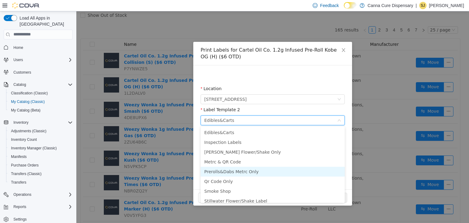
click at [257, 172] on li "Prerolls&Dabs Metrc Only" at bounding box center [273, 172] width 144 height 10
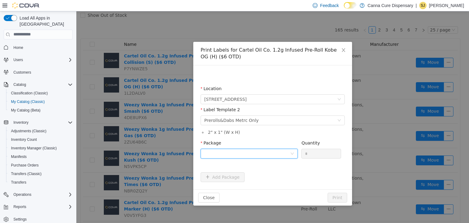
click at [215, 156] on div at bounding box center [247, 153] width 86 height 9
click at [219, 174] on strong "1A40E01000018AD000262421" at bounding box center [240, 175] width 73 height 5
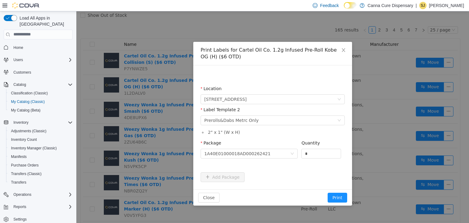
click at [277, 178] on form "Location 1023 E. 6th Ave Label Template 2 Please select a label template Prerol…" at bounding box center [273, 133] width 144 height 97
click at [313, 153] on input "*" at bounding box center [321, 153] width 39 height 9
type input "**"
click at [334, 198] on button "Print" at bounding box center [338, 197] width 20 height 10
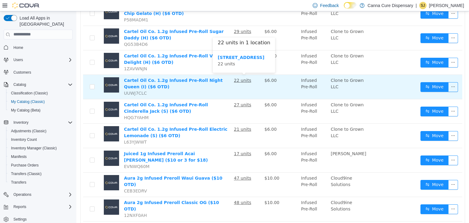
scroll to position [320, 0]
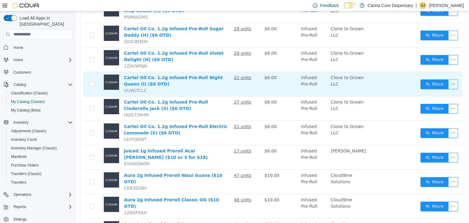
click at [449, 83] on button "button" at bounding box center [454, 84] width 10 height 10
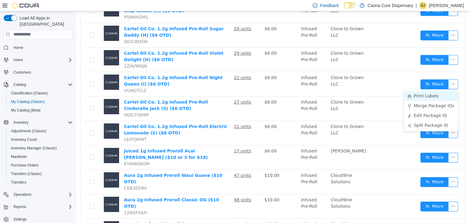
click at [430, 97] on li "Print Labels" at bounding box center [431, 96] width 54 height 10
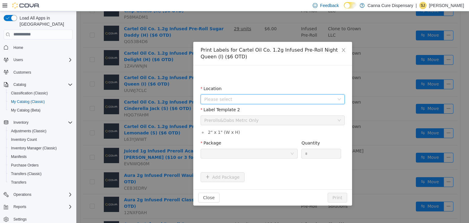
click at [313, 99] on span "Please select" at bounding box center [269, 99] width 130 height 6
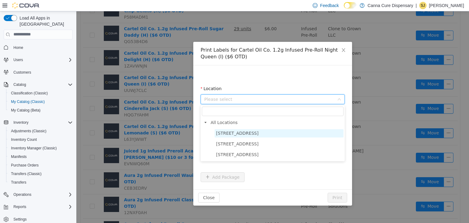
click at [293, 132] on span "[STREET_ADDRESS]" at bounding box center [279, 133] width 129 height 8
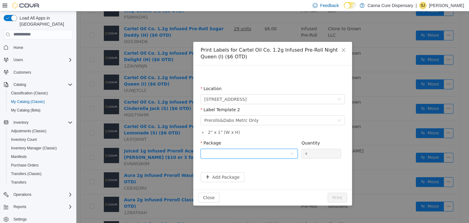
click at [247, 154] on div at bounding box center [247, 153] width 86 height 9
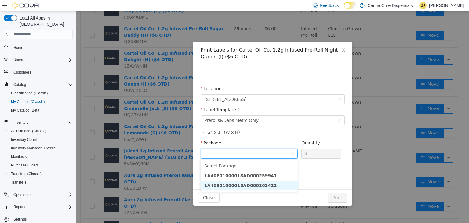
click at [252, 184] on strong "1A40E01000018AD000262422" at bounding box center [240, 185] width 73 height 5
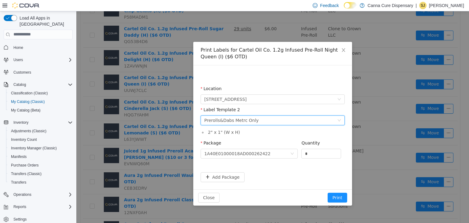
click at [339, 122] on icon "icon: down" at bounding box center [340, 120] width 4 height 4
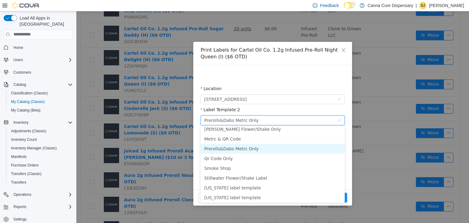
scroll to position [0, 0]
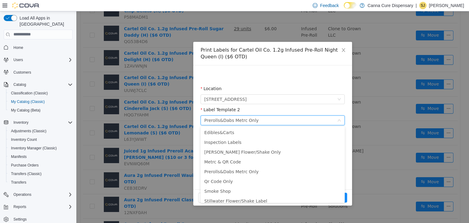
click at [386, 38] on div "Print Labels for Cartel Oil Co. 1.2g Infused Pre-Roll Night Queen (I) ($6 OTD) …" at bounding box center [272, 117] width 393 height 212
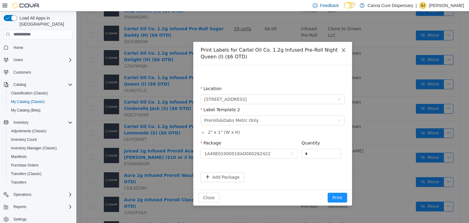
click at [344, 54] on span "Close" at bounding box center [343, 50] width 17 height 17
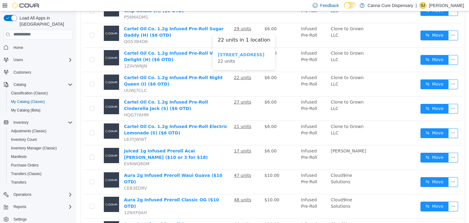
click at [243, 54] on b "[STREET_ADDRESS]" at bounding box center [241, 54] width 47 height 5
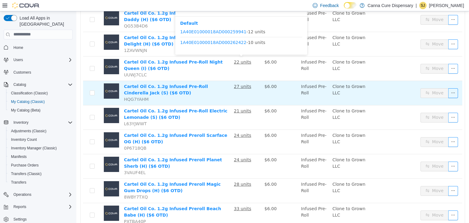
scroll to position [237, 0]
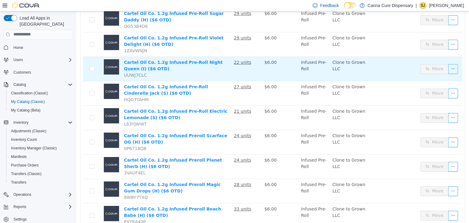
click at [449, 70] on button "button" at bounding box center [454, 69] width 10 height 10
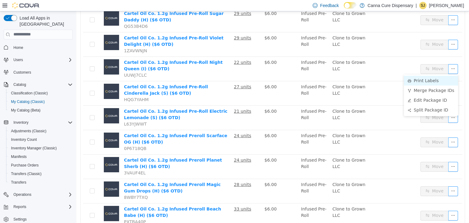
click at [439, 76] on li "Print Labels" at bounding box center [431, 80] width 54 height 10
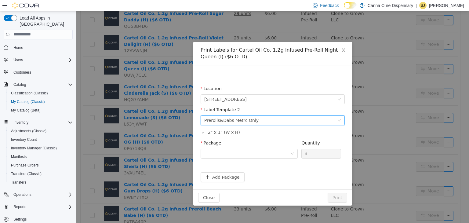
click at [265, 123] on div "Please select a label template Prerolls&Dabs Metrc Only" at bounding box center [270, 119] width 133 height 9
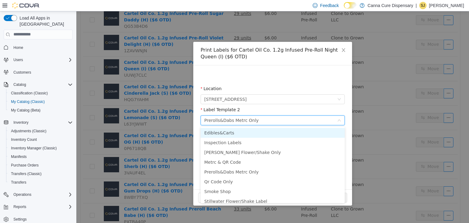
click at [247, 135] on li "Edibles&Carts" at bounding box center [273, 133] width 144 height 10
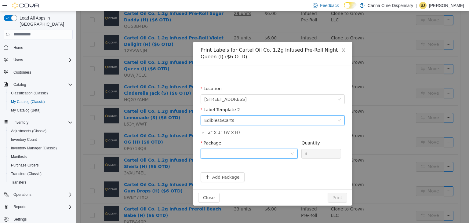
click at [244, 150] on div at bounding box center [247, 153] width 86 height 9
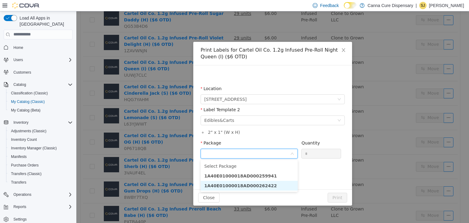
click at [265, 187] on li "1A40E01000018AD000262422" at bounding box center [249, 186] width 97 height 10
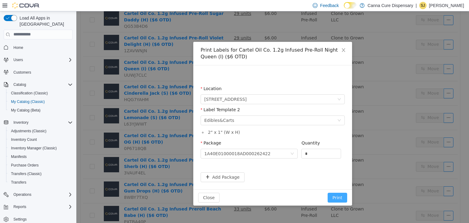
click at [336, 195] on button "Print" at bounding box center [338, 197] width 20 height 10
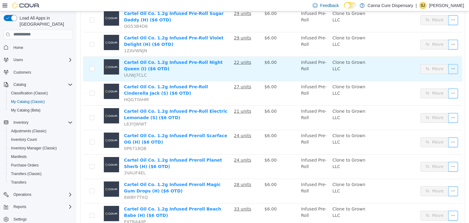
click at [449, 69] on button "button" at bounding box center [454, 69] width 10 height 10
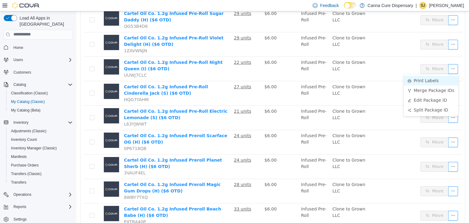
click at [435, 76] on li "Print Labels" at bounding box center [431, 80] width 54 height 10
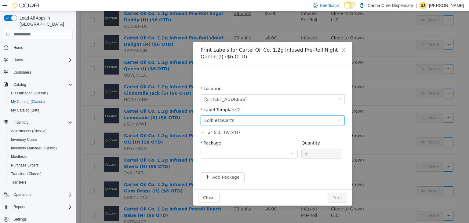
click at [275, 121] on div "Please select a label template Edibles&Carts" at bounding box center [270, 119] width 133 height 9
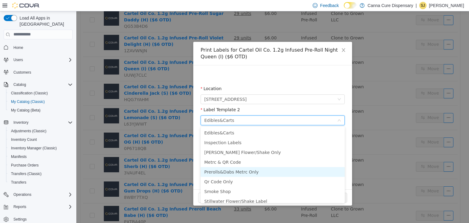
click at [244, 174] on li "Prerolls&Dabs Metrc Only" at bounding box center [273, 172] width 144 height 10
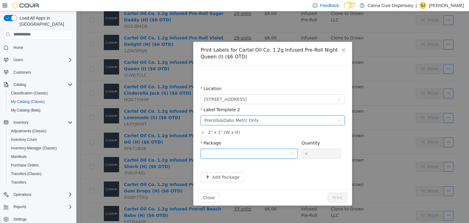
click at [262, 155] on div at bounding box center [247, 153] width 86 height 9
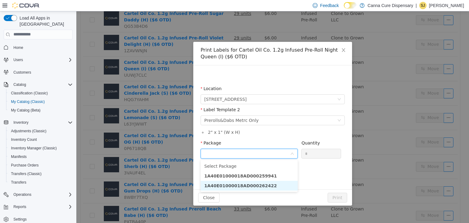
click at [257, 186] on strong "1A40E01000018AD000262422" at bounding box center [240, 185] width 73 height 5
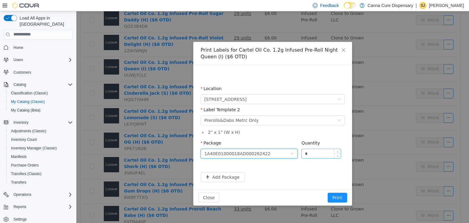
click at [321, 154] on input "*" at bounding box center [321, 153] width 39 height 9
type input "**"
click at [328, 192] on button "Print" at bounding box center [338, 197] width 20 height 10
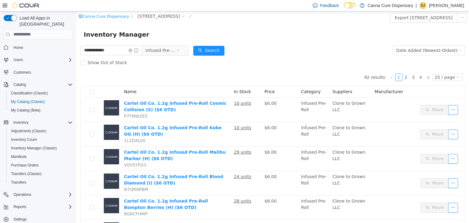
scroll to position [0, 0]
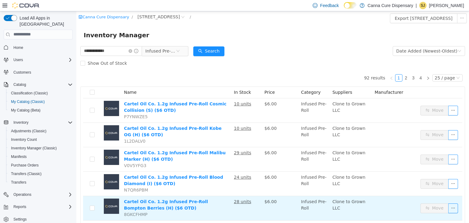
click at [241, 218] on td "28 units" at bounding box center [247, 208] width 31 height 24
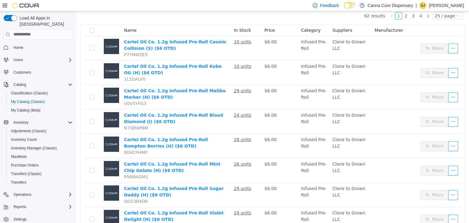
scroll to position [64, 0]
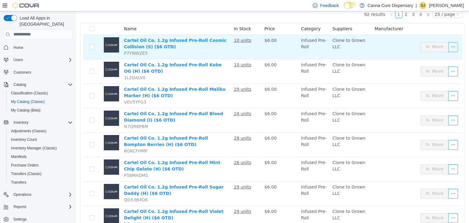
click at [449, 49] on button "button" at bounding box center [454, 47] width 10 height 10
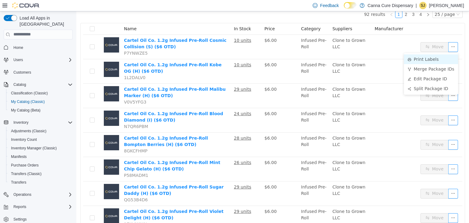
click at [440, 60] on li "Print Labels" at bounding box center [431, 59] width 54 height 10
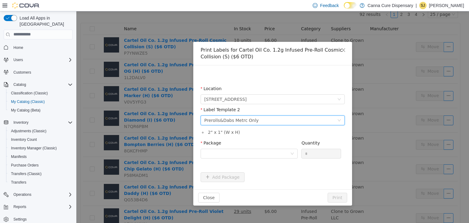
click at [339, 119] on icon "icon: down" at bounding box center [339, 120] width 3 height 2
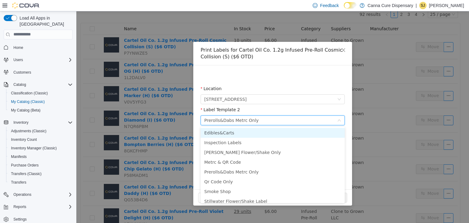
click at [253, 129] on li "Edibles&Carts" at bounding box center [273, 133] width 144 height 10
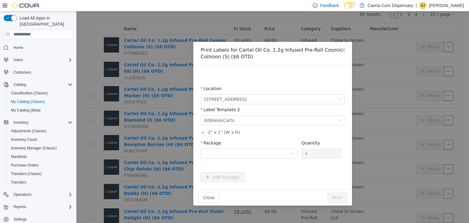
click at [232, 88] on div "Location" at bounding box center [273, 89] width 144 height 9
click at [223, 151] on div at bounding box center [247, 153] width 86 height 9
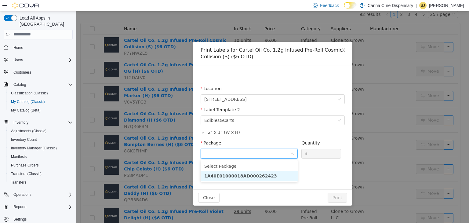
click at [236, 175] on strong "1A40E01000018AD000262423" at bounding box center [240, 175] width 73 height 5
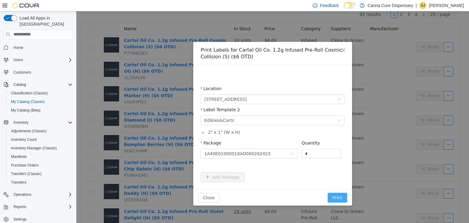
click at [338, 198] on button "Print" at bounding box center [338, 197] width 20 height 10
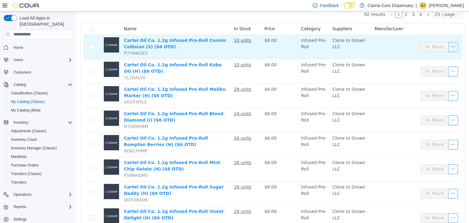
click at [449, 42] on button "button" at bounding box center [454, 47] width 10 height 10
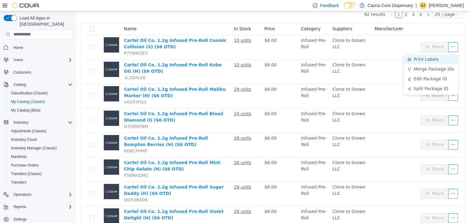
click at [419, 58] on li "Print Labels" at bounding box center [431, 59] width 54 height 10
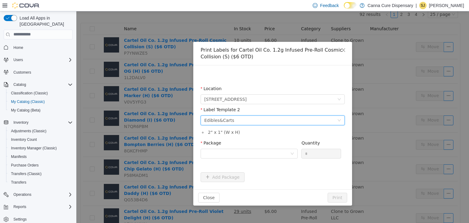
click at [248, 122] on div "Please select a label template Edibles&Carts" at bounding box center [270, 119] width 133 height 9
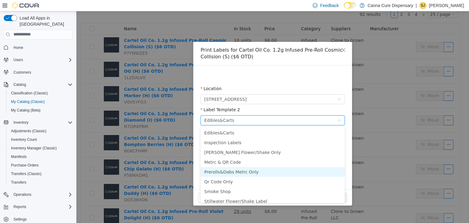
click at [237, 171] on li "Prerolls&Dabs Metrc Only" at bounding box center [273, 172] width 144 height 10
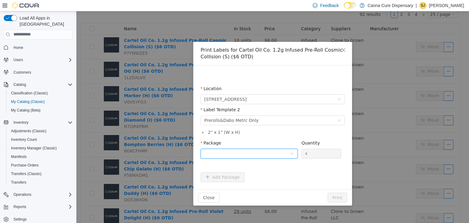
click at [225, 155] on div at bounding box center [247, 153] width 86 height 9
click at [222, 176] on strong "1A40E01000018AD000262423" at bounding box center [240, 175] width 73 height 5
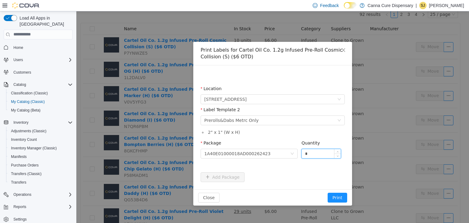
click at [314, 154] on input "*" at bounding box center [321, 153] width 39 height 9
type input "**"
click at [335, 198] on button "Print" at bounding box center [338, 197] width 20 height 10
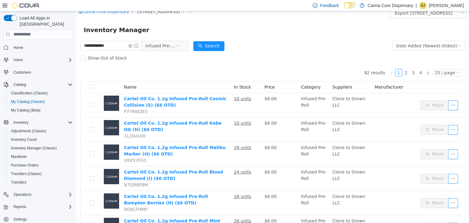
scroll to position [0, 0]
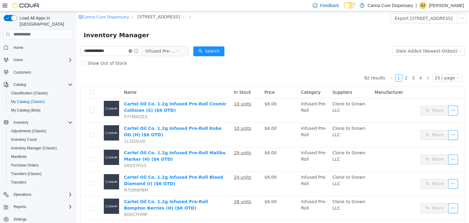
click at [132, 52] on icon "icon: close-circle" at bounding box center [131, 51] width 4 height 4
click at [117, 52] on input "text" at bounding box center [108, 51] width 56 height 10
type input "*******"
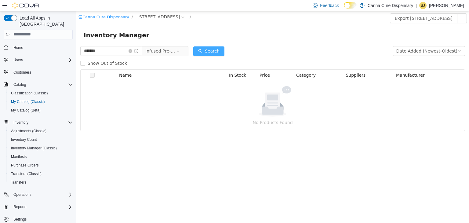
click at [216, 49] on button "Search" at bounding box center [208, 51] width 31 height 10
click at [180, 52] on icon "icon: close-circle" at bounding box center [178, 51] width 4 height 4
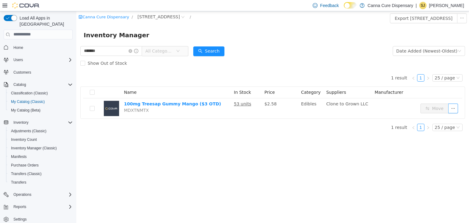
click at [184, 51] on span "All Categories" at bounding box center [163, 51] width 42 height 10
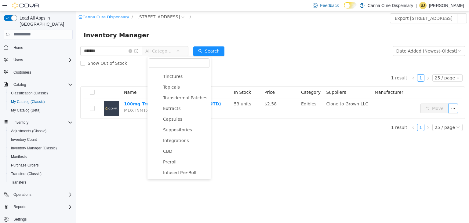
scroll to position [67, 0]
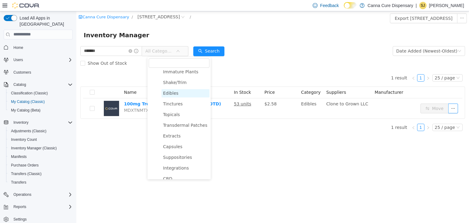
click at [184, 93] on span "Edibles" at bounding box center [186, 93] width 48 height 8
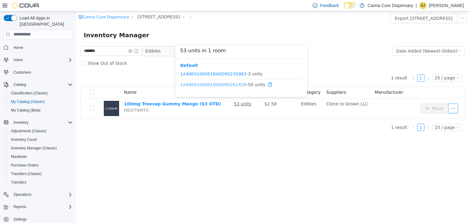
click at [227, 86] on link "1A40E01000018AD000262426" at bounding box center [213, 84] width 66 height 5
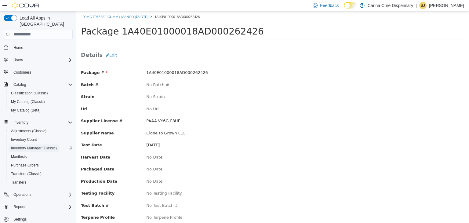
click at [46, 146] on span "Inventory Manager (Classic)" at bounding box center [34, 148] width 46 height 5
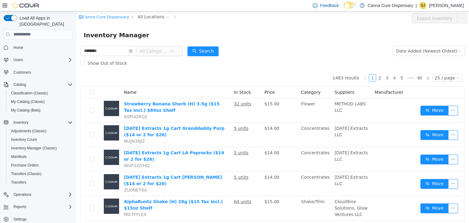
type input "********"
click at [167, 51] on span "All Categories" at bounding box center [154, 51] width 28 height 6
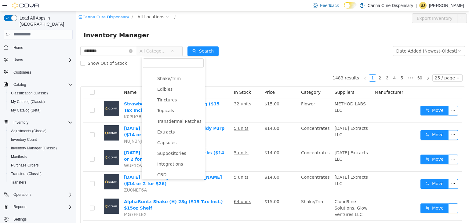
scroll to position [70, 0]
click at [166, 92] on span "Edibles" at bounding box center [164, 89] width 15 height 5
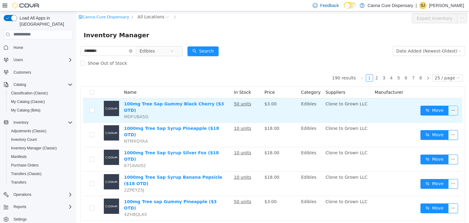
click at [449, 111] on button "button" at bounding box center [454, 110] width 10 height 10
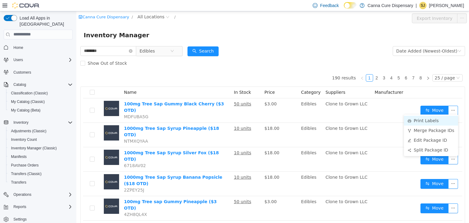
click at [432, 122] on li "Print Labels" at bounding box center [431, 120] width 54 height 10
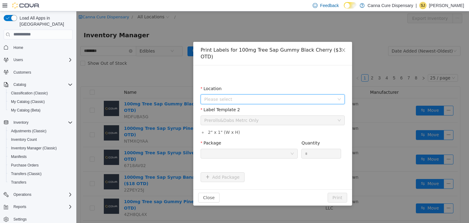
click at [265, 96] on span "Please select" at bounding box center [269, 99] width 130 height 6
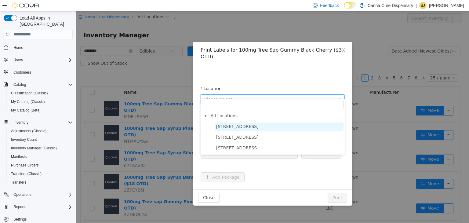
click at [248, 128] on span "[STREET_ADDRESS]" at bounding box center [279, 126] width 129 height 8
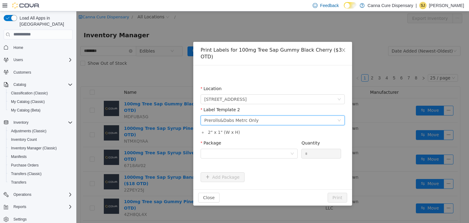
click at [339, 118] on icon "icon: down" at bounding box center [340, 120] width 4 height 4
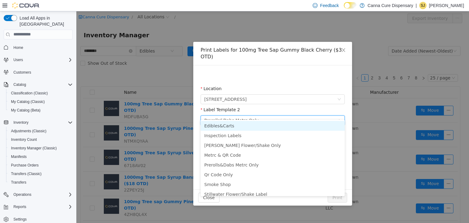
click at [230, 125] on li "Edibles&Carts" at bounding box center [273, 126] width 144 height 10
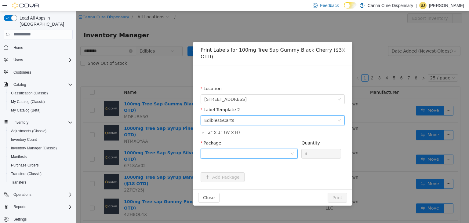
click at [215, 149] on div at bounding box center [247, 153] width 86 height 9
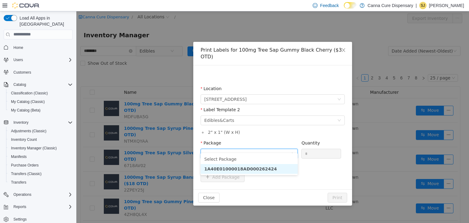
click at [218, 167] on strong "1A40E01000018AD000262424" at bounding box center [240, 168] width 73 height 5
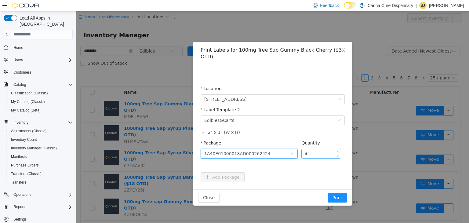
click at [310, 149] on input "*" at bounding box center [321, 153] width 39 height 9
type input "**"
click at [336, 192] on button "Print" at bounding box center [338, 197] width 20 height 10
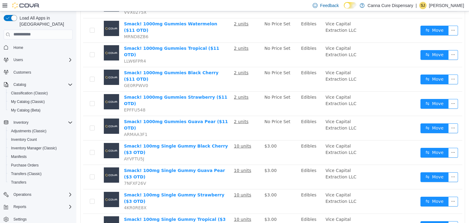
scroll to position [342, 0]
